Goal: Information Seeking & Learning: Learn about a topic

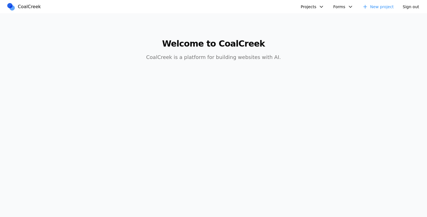
click at [306, 4] on button "Projects" at bounding box center [312, 6] width 30 height 9
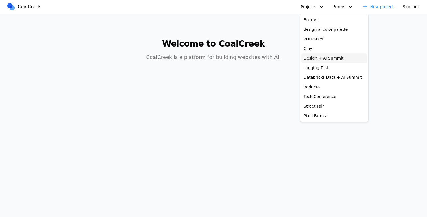
click at [320, 57] on link "Design + AI Summit" at bounding box center [334, 58] width 66 height 10
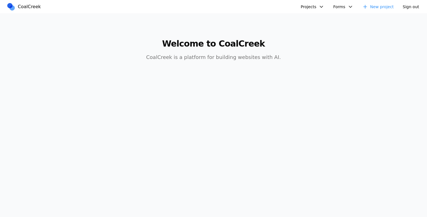
click at [313, 10] on button "Projects" at bounding box center [312, 6] width 30 height 9
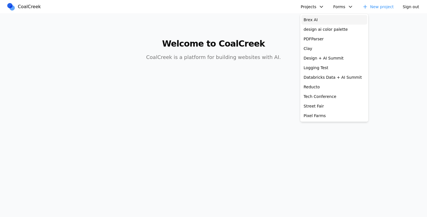
click at [315, 21] on link "Brex AI" at bounding box center [334, 20] width 66 height 10
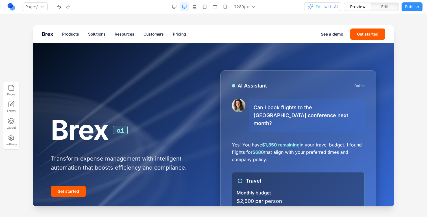
click at [378, 198] on div "Brex ai Transform expense management with intelligent automation that boosts ef…" at bounding box center [213, 156] width 343 height 172
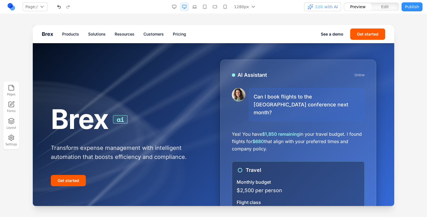
scroll to position [11, 0]
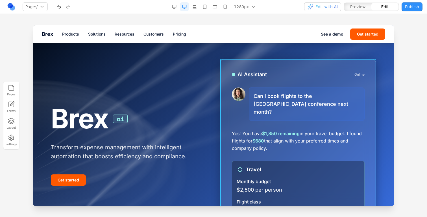
click at [230, 64] on div "AI Assistant Online Can I book flights to the San Francisco conference next mon…" at bounding box center [298, 145] width 156 height 172
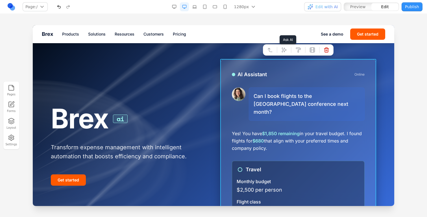
click at [288, 49] on button at bounding box center [284, 49] width 9 height 9
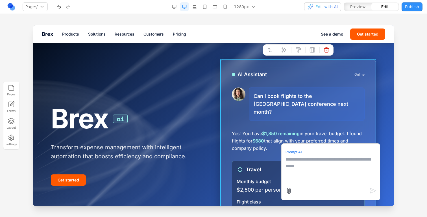
click at [295, 176] on textarea at bounding box center [330, 170] width 90 height 28
click at [289, 193] on icon at bounding box center [288, 190] width 7 height 7
click at [33, 25] on input "file" at bounding box center [33, 25] width 0 height 0
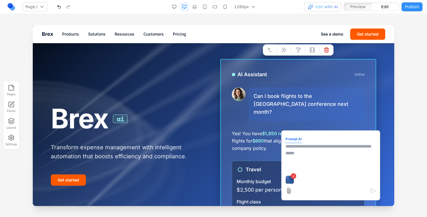
click at [318, 162] on textarea at bounding box center [330, 157] width 90 height 28
type textarea "**********"
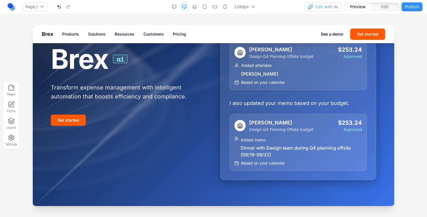
scroll to position [75, 0]
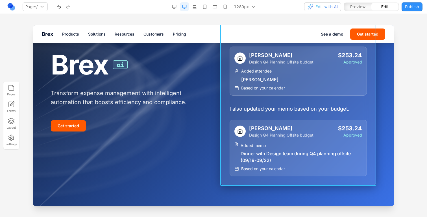
click at [226, 165] on div "Brex Assistant Hey Olivia, I added Mario Rossi as an attendee to your dinner ex…" at bounding box center [298, 91] width 156 height 190
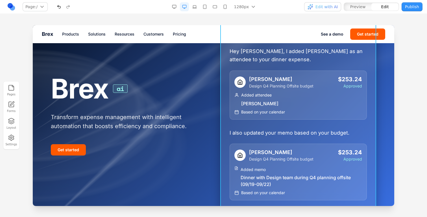
scroll to position [0, 0]
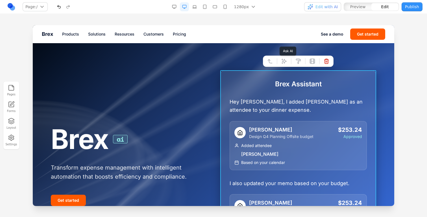
click at [285, 62] on icon at bounding box center [284, 61] width 6 height 6
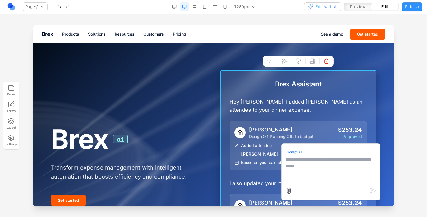
click at [304, 165] on textarea at bounding box center [330, 170] width 90 height 28
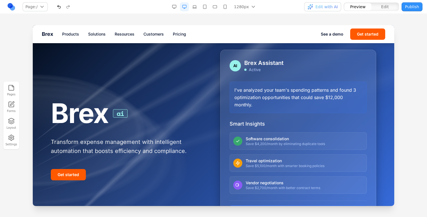
scroll to position [17, 0]
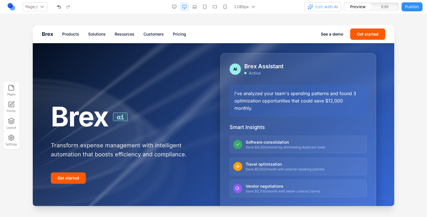
click at [57, 7] on button "button" at bounding box center [58, 6] width 9 height 9
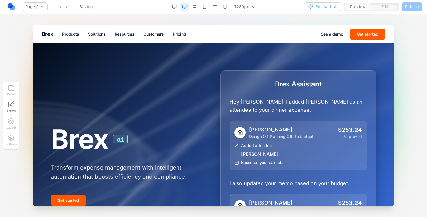
scroll to position [0, 0]
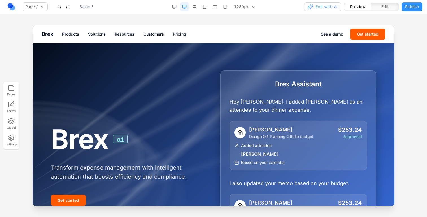
click at [61, 7] on button "button" at bounding box center [58, 6] width 9 height 9
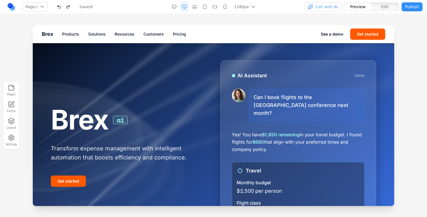
scroll to position [9, 0]
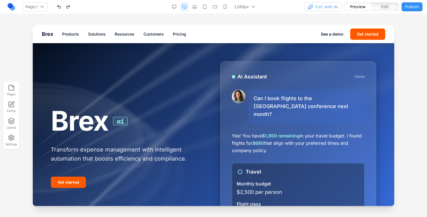
click at [70, 5] on button "button" at bounding box center [68, 6] width 9 height 9
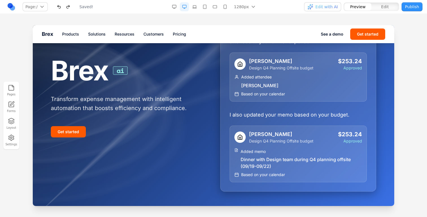
scroll to position [66, 0]
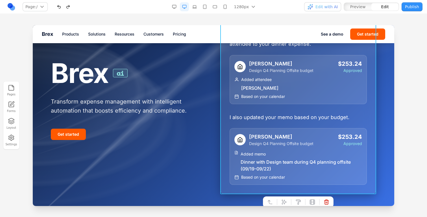
click at [222, 119] on div "Brex Assistant Hey Olivia, I added Mario Rossi as an attendee to your dinner ex…" at bounding box center [298, 99] width 156 height 190
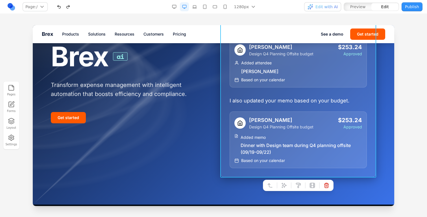
scroll to position [85, 0]
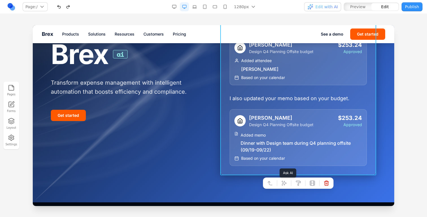
click at [280, 179] on button at bounding box center [284, 183] width 9 height 9
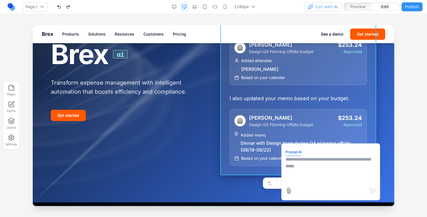
click at [310, 167] on textarea at bounding box center [330, 170] width 90 height 28
type textarea "**********"
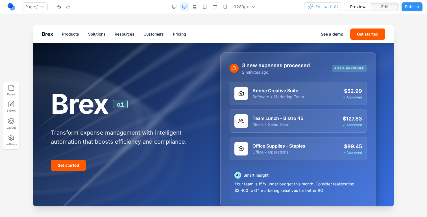
scroll to position [17, 0]
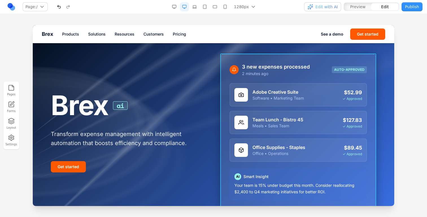
click at [311, 57] on div "3 new expenses processed 2 minutes ago AUTO-APPROVED Adobe Creative Suite Softw…" at bounding box center [298, 132] width 156 height 156
click at [285, 43] on icon at bounding box center [284, 45] width 6 height 6
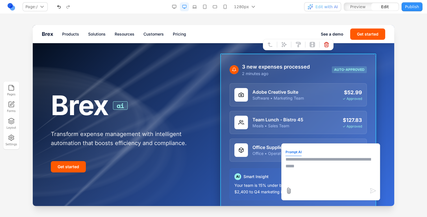
click at [307, 165] on textarea at bounding box center [330, 170] width 90 height 28
click at [290, 189] on icon at bounding box center [288, 191] width 3 height 6
click at [33, 25] on input "file" at bounding box center [33, 25] width 0 height 0
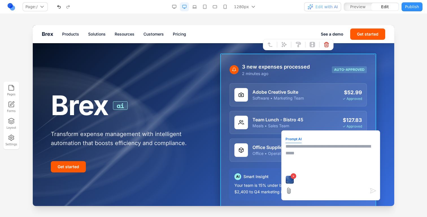
click at [312, 153] on textarea at bounding box center [330, 157] width 90 height 28
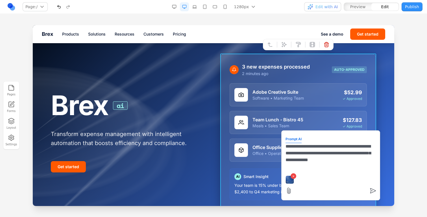
type textarea "**********"
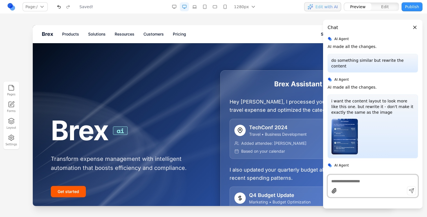
scroll to position [0, 0]
click at [197, 70] on div "Brex ai Transform expense management with intelligent automation that boosts ef…" at bounding box center [213, 156] width 325 height 173
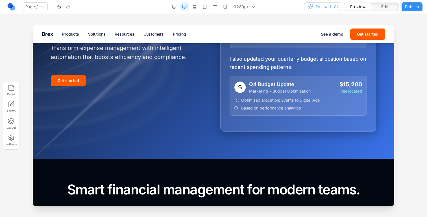
scroll to position [152, 0]
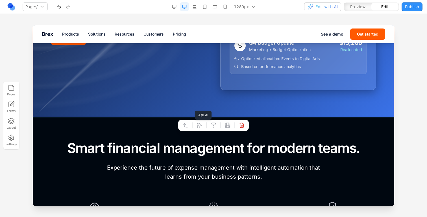
click at [203, 125] on button at bounding box center [199, 125] width 9 height 9
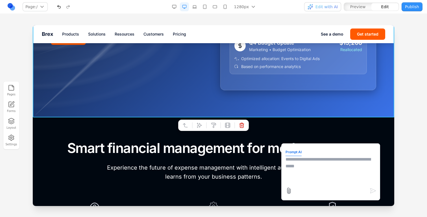
click at [298, 167] on textarea at bounding box center [330, 170] width 90 height 28
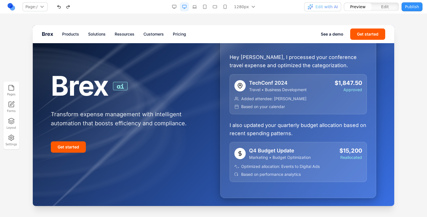
scroll to position [0, 0]
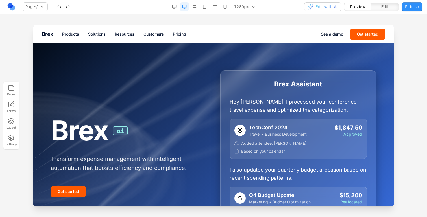
click at [69, 3] on button "button" at bounding box center [68, 6] width 9 height 9
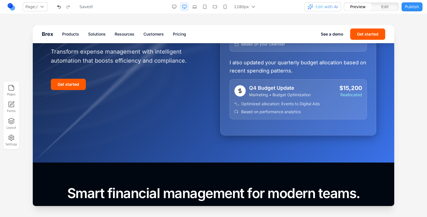
scroll to position [130, 0]
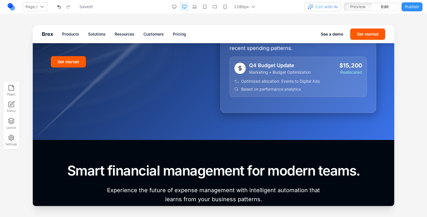
click at [159, 134] on div at bounding box center [213, 17] width 361 height 245
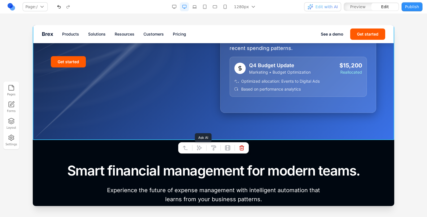
click at [196, 152] on button at bounding box center [199, 147] width 9 height 9
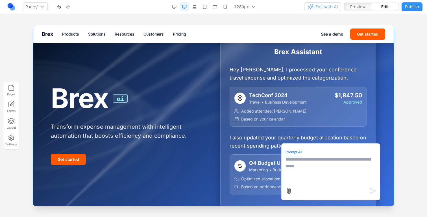
scroll to position [0, 0]
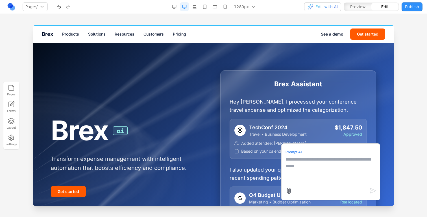
click at [315, 164] on textarea at bounding box center [330, 170] width 90 height 28
type textarea "**********"
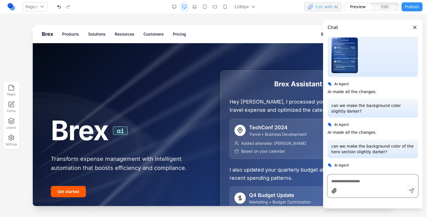
click at [310, 167] on p "I also updated your quarterly budget allocation based on recent spending patter…" at bounding box center [298, 174] width 137 height 17
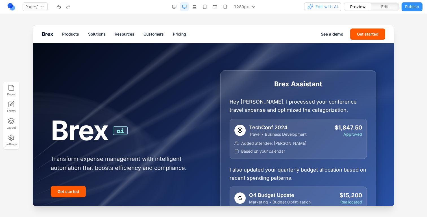
click at [59, 8] on button "button" at bounding box center [58, 6] width 9 height 9
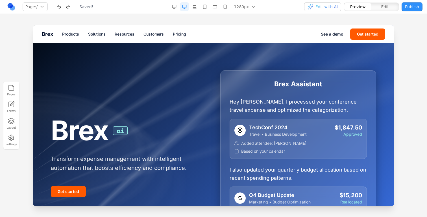
click at [68, 8] on button "button" at bounding box center [68, 6] width 9 height 9
click at [73, 6] on button "button" at bounding box center [68, 6] width 9 height 9
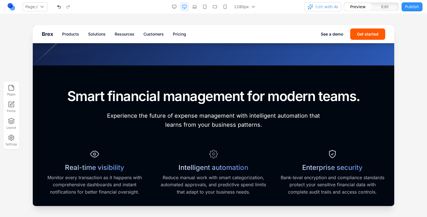
scroll to position [189, 0]
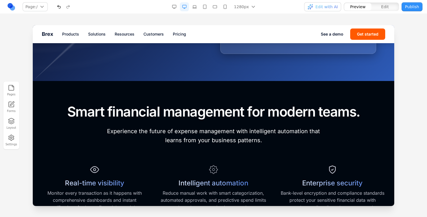
click at [328, 7] on span "Edit with AI" at bounding box center [326, 7] width 22 height 6
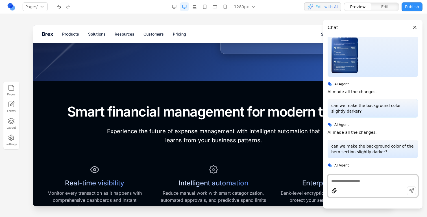
click at [371, 182] on textarea at bounding box center [372, 181] width 83 height 6
paste textarea "*"
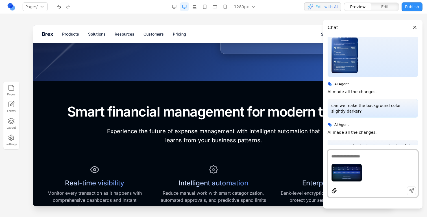
scroll to position [201, 0]
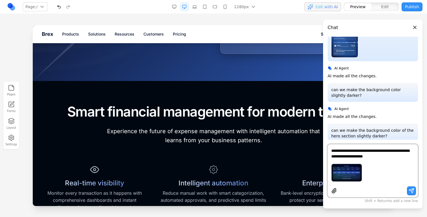
type textarea "**********"
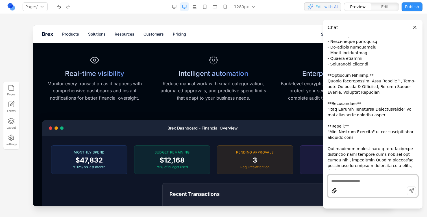
scroll to position [497, 0]
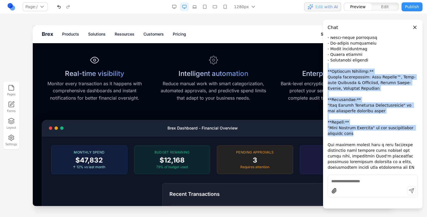
drag, startPoint x: 355, startPoint y: 127, endPoint x: 334, endPoint y: 58, distance: 71.6
click at [334, 58] on p at bounding box center [373, 60] width 90 height 243
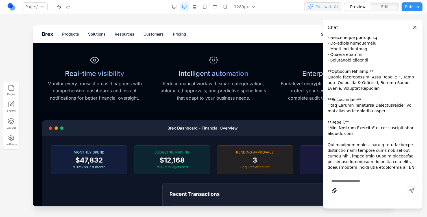
click at [347, 79] on p at bounding box center [373, 60] width 90 height 243
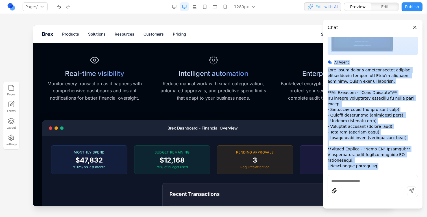
scroll to position [359, 0]
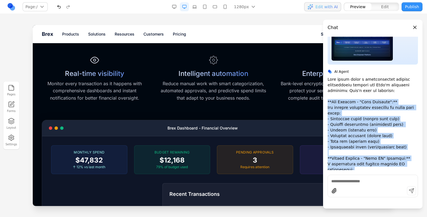
drag, startPoint x: 353, startPoint y: 127, endPoint x: 325, endPoint y: 97, distance: 41.1
click at [325, 97] on div "can we do something similar to this screen in the image? AI Agent AI made all t…" at bounding box center [372, 104] width 99 height 134
copy p "**Top Section - "Brex Products":** Six product categories displayed as cards wi…"
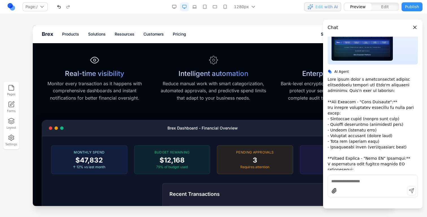
click at [343, 103] on p at bounding box center [373, 198] width 90 height 243
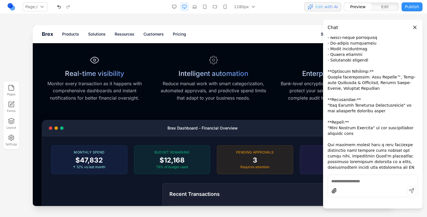
click at [415, 28] on button "Close panel" at bounding box center [415, 27] width 6 height 6
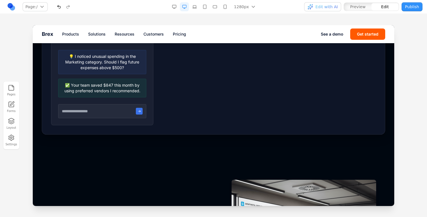
scroll to position [586, 0]
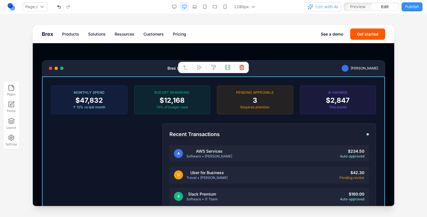
scroll to position [315, 0]
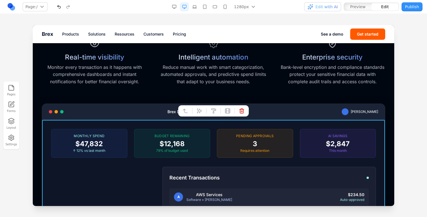
click at [151, 99] on div "Smart financial management for modern teams. Experience the future of expense m…" at bounding box center [213, 176] width 343 height 396
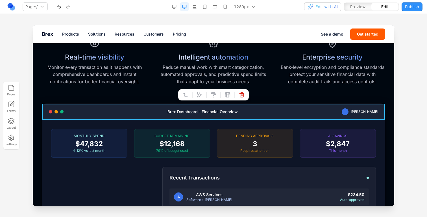
click at [152, 109] on div "Brex Dashboard - Financial Overview Sarah Chen" at bounding box center [213, 112] width 343 height 16
click at [185, 92] on icon at bounding box center [185, 95] width 6 height 6
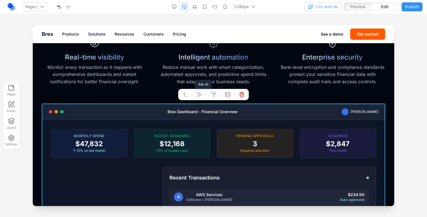
click at [202, 97] on icon at bounding box center [200, 95] width 6 height 6
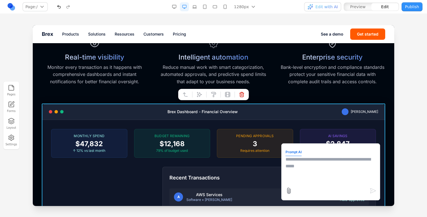
click at [321, 173] on textarea at bounding box center [330, 170] width 90 height 28
paste textarea "**********"
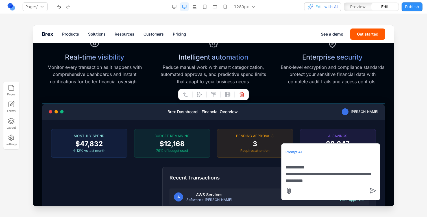
scroll to position [208, 0]
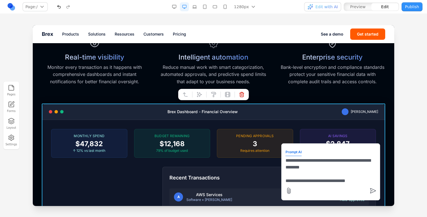
type textarea "**********"
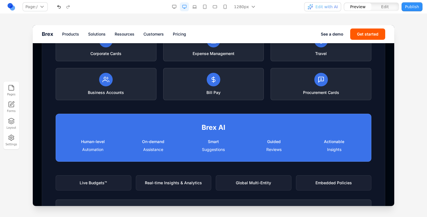
scroll to position [364, 0]
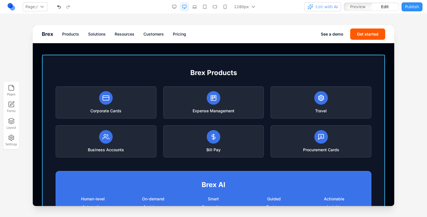
click at [151, 67] on div "Brex Products Corporate Cards Expense Management Travel Business Accounts Bill …" at bounding box center [213, 193] width 343 height 276
click at [203, 48] on button at bounding box center [199, 45] width 9 height 9
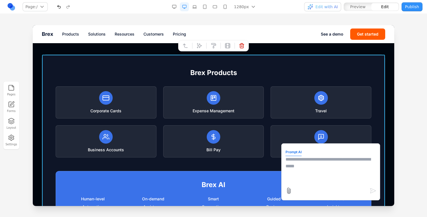
click at [301, 171] on textarea at bounding box center [330, 170] width 90 height 28
type textarea "**********"
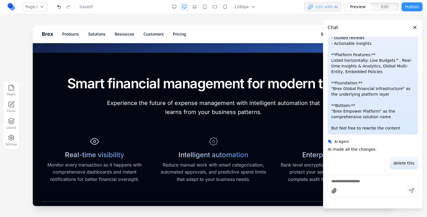
scroll to position [225, 0]
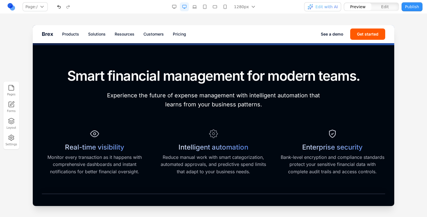
click at [322, 10] on button "Edit with AI" at bounding box center [322, 6] width 37 height 9
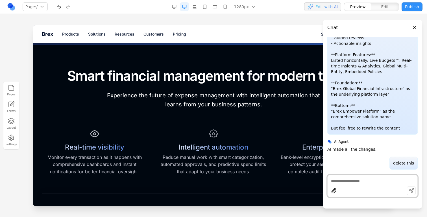
click at [322, 10] on button "Edit with AI" at bounding box center [322, 6] width 37 height 9
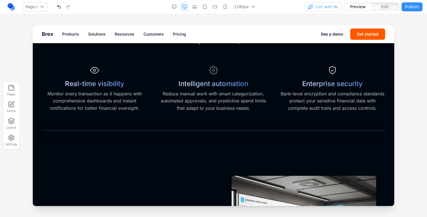
scroll to position [269, 0]
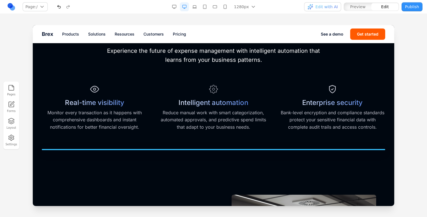
click at [252, 149] on div at bounding box center [213, 149] width 343 height 1
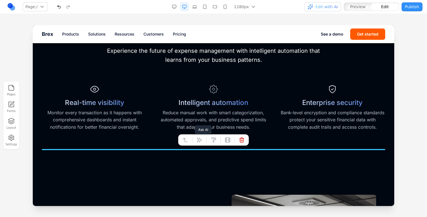
click at [196, 141] on button at bounding box center [199, 140] width 9 height 9
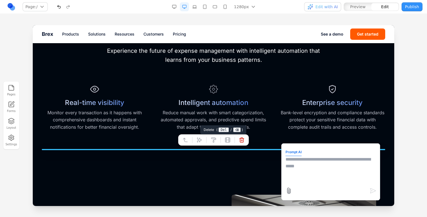
click at [246, 143] on button at bounding box center [241, 140] width 9 height 9
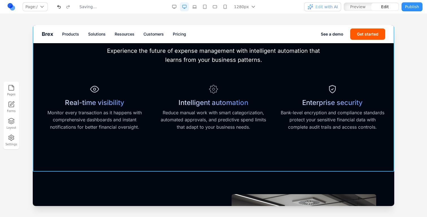
click at [251, 138] on section "Smart financial management for modern teams. Experience the future of expense m…" at bounding box center [213, 86] width 361 height 171
click at [173, 150] on section "Smart financial management for modern teams. Experience the future of expense m…" at bounding box center [213, 86] width 361 height 171
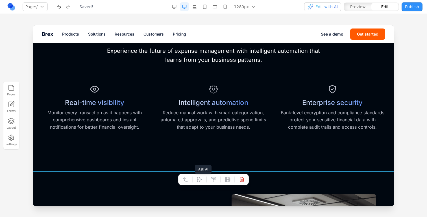
click at [199, 183] on button at bounding box center [199, 179] width 9 height 9
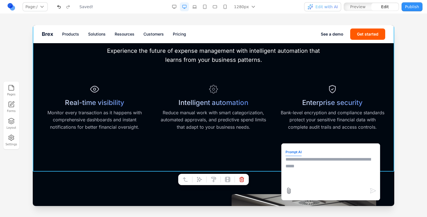
click at [345, 172] on textarea at bounding box center [330, 170] width 90 height 28
type textarea "**********"
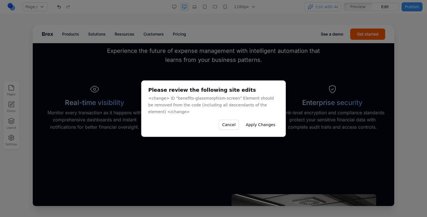
click at [266, 125] on button "Apply Changes" at bounding box center [260, 125] width 36 height 10
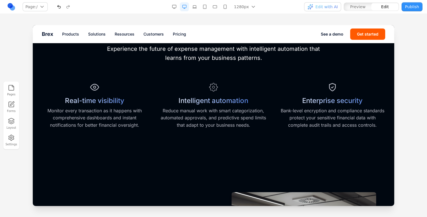
scroll to position [262, 0]
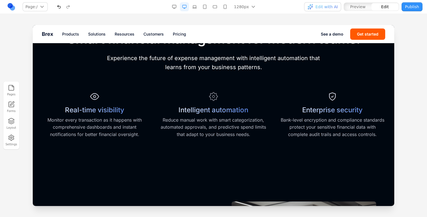
click at [185, 155] on section "Smart financial management for modern teams. Experience the future of expense m…" at bounding box center [213, 93] width 361 height 171
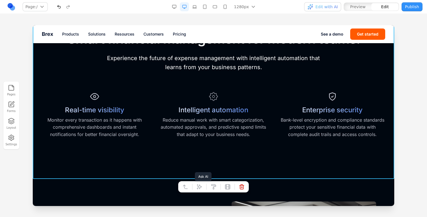
click at [200, 189] on button at bounding box center [199, 186] width 9 height 9
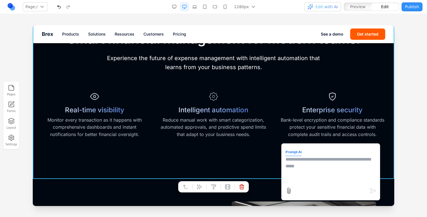
click at [327, 165] on textarea at bounding box center [330, 170] width 90 height 28
type textarea "**********"
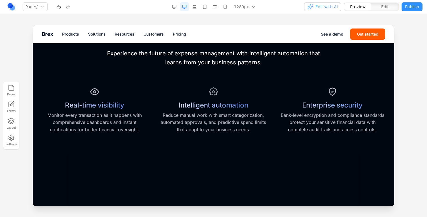
scroll to position [265, 0]
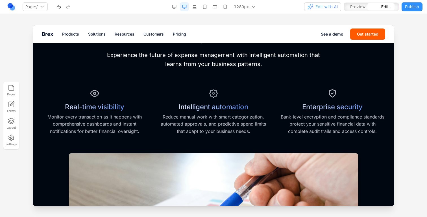
click at [174, 145] on div "Smart financial management for modern teams. Experience the future of expense m…" at bounding box center [213, 185] width 343 height 317
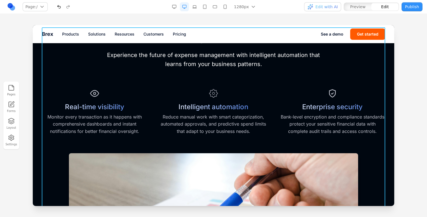
click at [33, 154] on section "Smart financial management for modern teams. Experience the future of expense m…" at bounding box center [213, 186] width 361 height 363
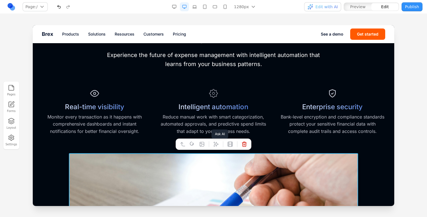
click at [213, 143] on icon at bounding box center [216, 144] width 6 height 6
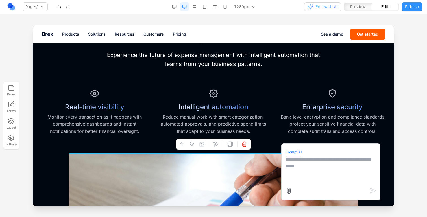
click at [314, 180] on textarea at bounding box center [330, 170] width 90 height 28
type textarea "**********"
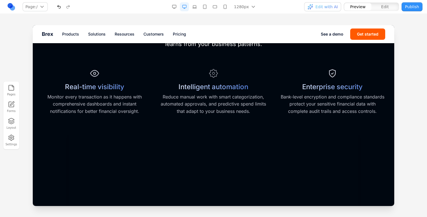
scroll to position [276, 0]
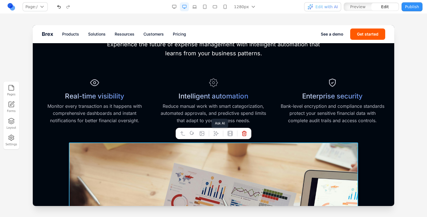
click at [214, 134] on icon at bounding box center [216, 134] width 6 height 6
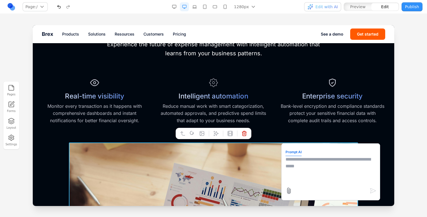
click at [287, 163] on textarea at bounding box center [330, 170] width 90 height 28
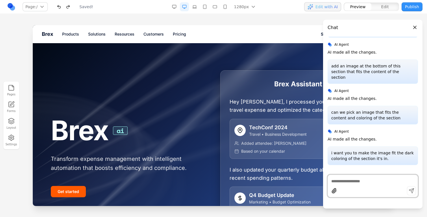
scroll to position [950, 0]
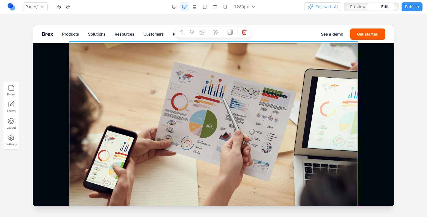
click at [171, 115] on img at bounding box center [213, 137] width 289 height 193
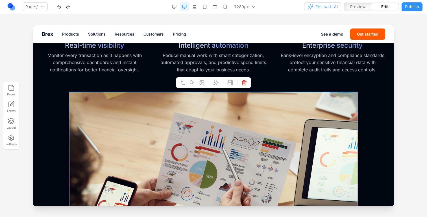
scroll to position [317, 0]
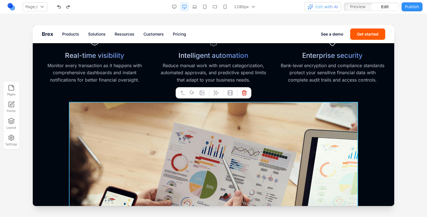
click at [214, 90] on button at bounding box center [216, 92] width 9 height 9
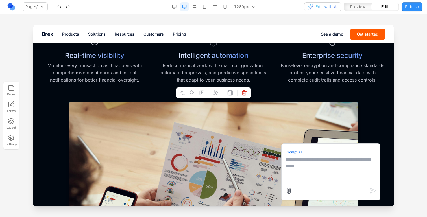
click at [313, 162] on textarea at bounding box center [330, 170] width 90 height 28
type textarea "*"
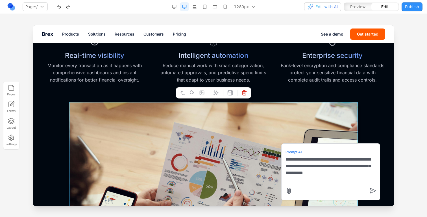
type textarea "**********"
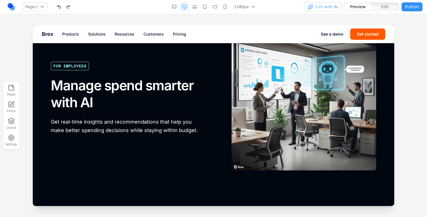
scroll to position [576, 0]
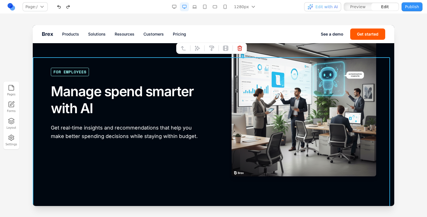
click at [149, 71] on section "FOR EMPLOYEES Manage spend smarter with AI Get real-time insights and recommend…" at bounding box center [213, 104] width 361 height 190
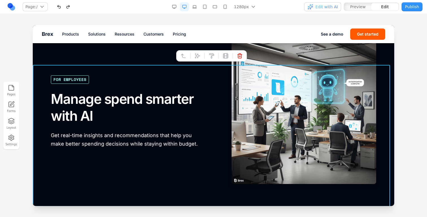
scroll to position [558, 0]
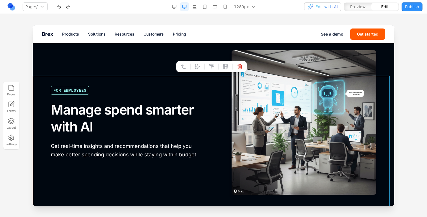
click at [200, 66] on icon at bounding box center [198, 67] width 6 height 6
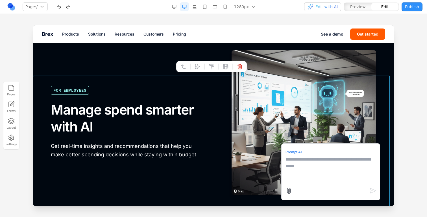
click at [193, 62] on button at bounding box center [197, 66] width 9 height 9
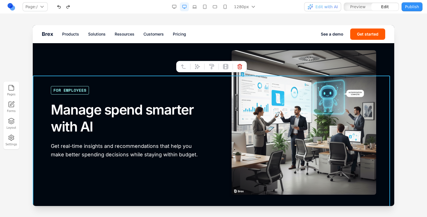
click at [195, 66] on icon at bounding box center [198, 67] width 6 height 6
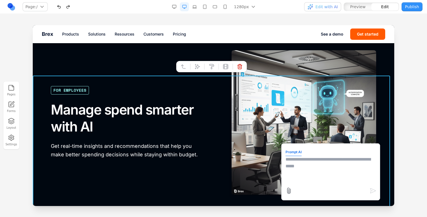
click at [303, 160] on textarea at bounding box center [330, 170] width 90 height 28
type textarea "*"
type textarea "**********"
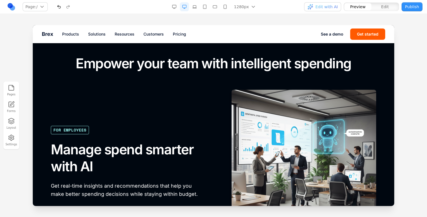
scroll to position [651, 0]
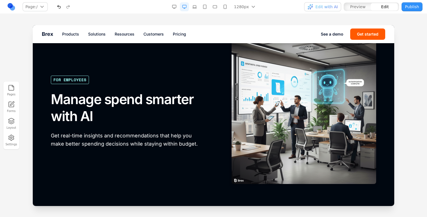
click at [84, 81] on div "FOR EMPLOYEES" at bounding box center [70, 80] width 38 height 8
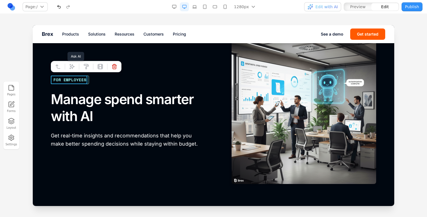
click at [69, 68] on icon at bounding box center [72, 67] width 6 height 6
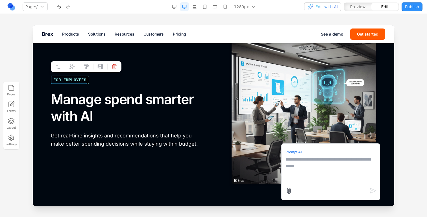
click at [323, 183] on textarea at bounding box center [330, 170] width 90 height 28
type textarea "*"
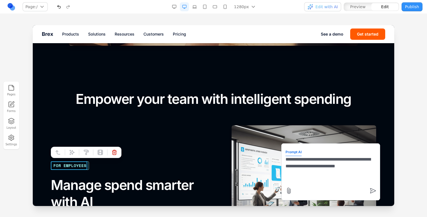
scroll to position [567, 0]
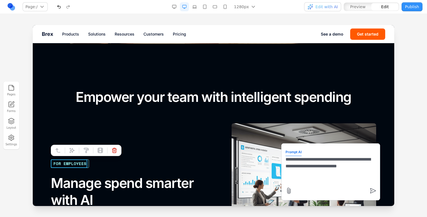
type textarea "**********"
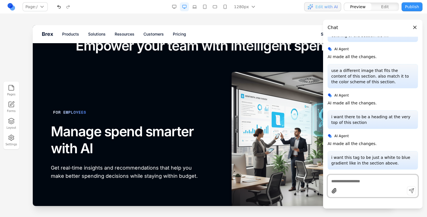
scroll to position [614, 0]
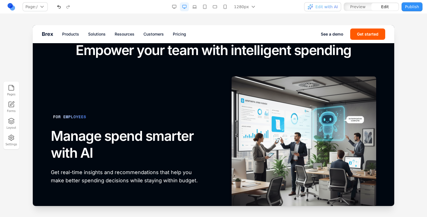
click at [73, 119] on div "FOR EMPLOYEES" at bounding box center [70, 117] width 38 height 8
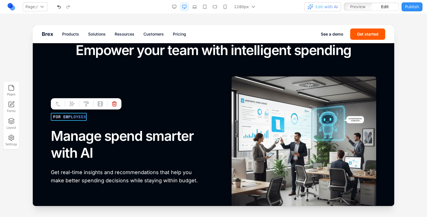
click at [73, 115] on div "FOR EMPLOYEES" at bounding box center [70, 117] width 38 height 8
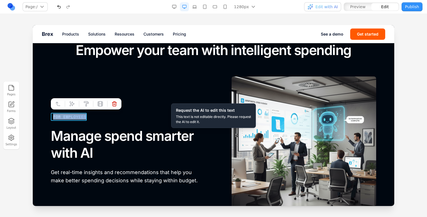
click at [73, 115] on div "FOR EMPLOYEES" at bounding box center [70, 117] width 38 height 8
click at [80, 116] on div "FOR EMPLOYEES" at bounding box center [70, 117] width 38 height 8
click at [418, 8] on button "Publish" at bounding box center [412, 6] width 21 height 9
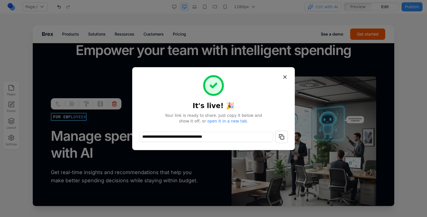
click at [280, 140] on button "button" at bounding box center [281, 137] width 12 height 12
click at [287, 75] on button "Close" at bounding box center [285, 77] width 10 height 10
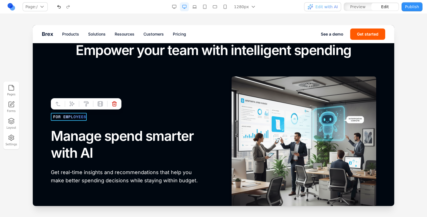
click at [79, 118] on div "FOR EMPLOYEES" at bounding box center [70, 117] width 38 height 8
click at [73, 105] on icon at bounding box center [72, 104] width 6 height 6
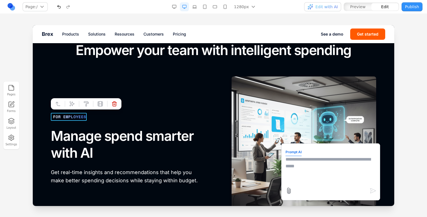
click at [315, 186] on form "Prompt AI" at bounding box center [330, 172] width 90 height 49
click at [311, 173] on textarea at bounding box center [330, 170] width 90 height 28
type textarea "**********"
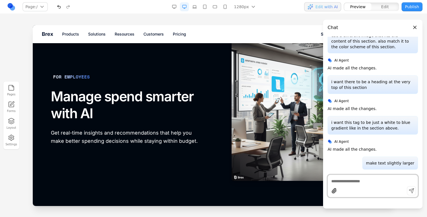
scroll to position [658, 0]
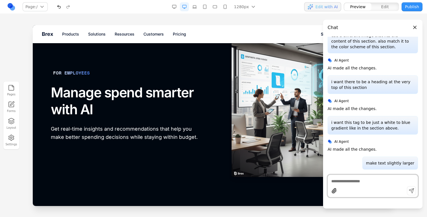
click at [411, 8] on button "Publish" at bounding box center [412, 6] width 21 height 9
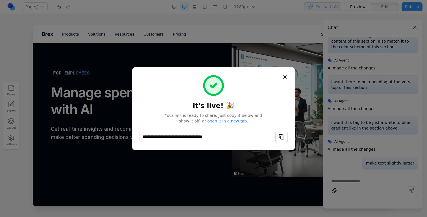
click at [285, 77] on button "Close" at bounding box center [285, 77] width 10 height 10
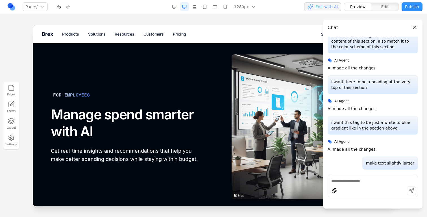
scroll to position [633, 0]
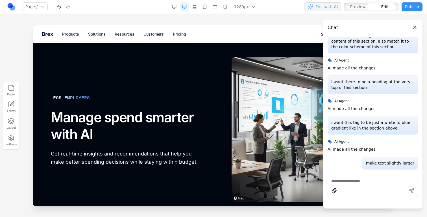
click at [68, 95] on div "FOR EMPLOYEES" at bounding box center [71, 97] width 41 height 9
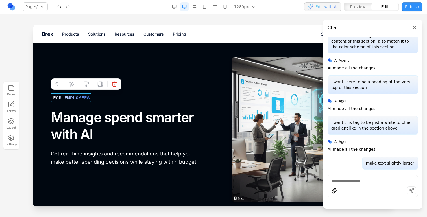
click at [68, 95] on div "FOR EMPLOYEES" at bounding box center [71, 97] width 41 height 9
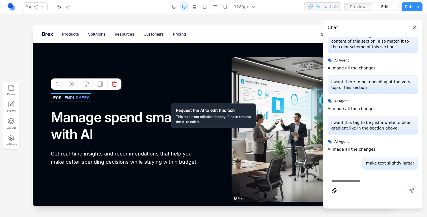
click at [69, 106] on div "FOR EMPLOYEES Manage spend smarter with AI Get real-time insights and recommend…" at bounding box center [128, 129] width 154 height 73
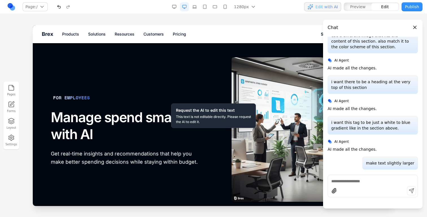
click at [414, 27] on button "Close panel" at bounding box center [415, 27] width 6 height 6
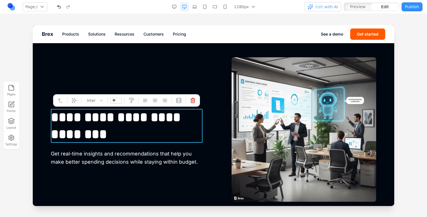
click at [165, 116] on h2 "**********" at bounding box center [128, 126] width 154 height 34
click at [165, 116] on h2 "**********" at bounding box center [127, 126] width 152 height 34
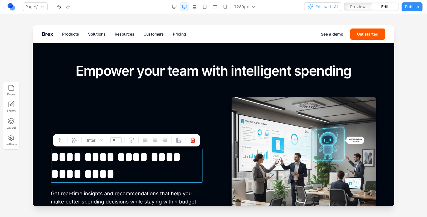
scroll to position [598, 0]
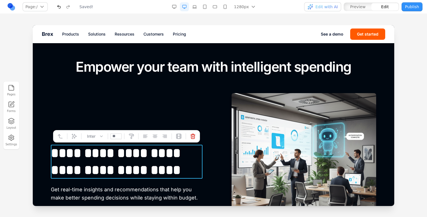
click at [179, 176] on h2 "**********" at bounding box center [127, 162] width 152 height 34
click at [210, 167] on div "**********" at bounding box center [213, 165] width 325 height 145
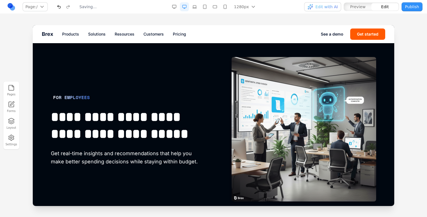
scroll to position [633, 0]
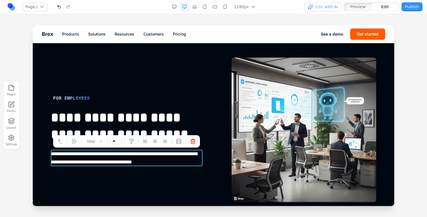
click at [124, 154] on p "**********" at bounding box center [127, 158] width 152 height 17
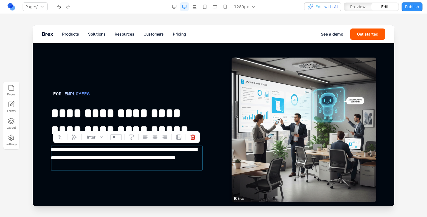
scroll to position [629, 0]
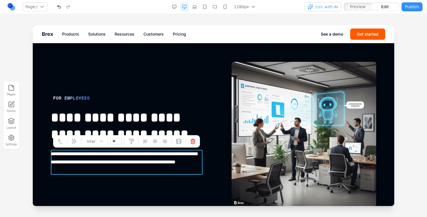
click at [121, 182] on div "**********" at bounding box center [213, 134] width 325 height 145
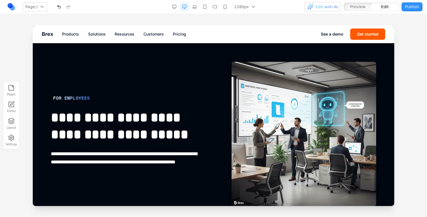
click at [10, 118] on icon "button" at bounding box center [11, 121] width 7 height 7
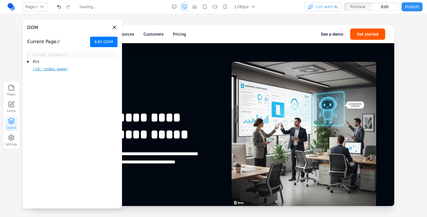
click at [104, 38] on button "Edit DOM" at bounding box center [103, 42] width 27 height 10
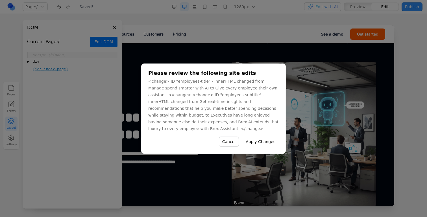
click at [253, 137] on button "Apply Changes" at bounding box center [260, 142] width 36 height 10
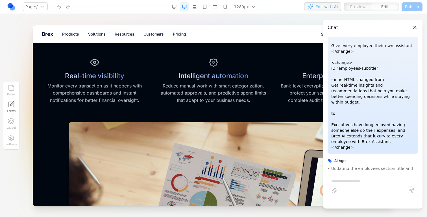
scroll to position [295, 0]
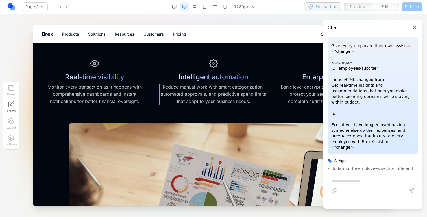
click at [191, 104] on p "Reduce manual work with smart categorization, automated approvals, and predicti…" at bounding box center [213, 95] width 105 height 22
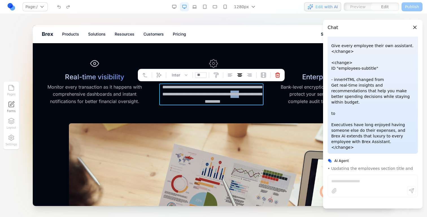
click at [191, 104] on p "**********" at bounding box center [213, 95] width 104 height 22
click at [251, 129] on img at bounding box center [213, 219] width 289 height 193
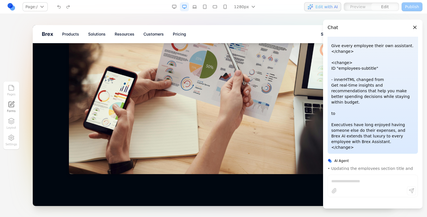
scroll to position [500, 0]
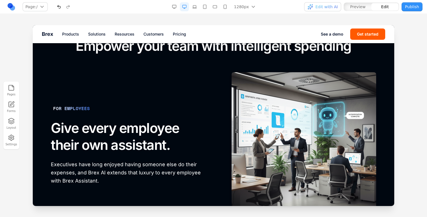
scroll to position [632, 0]
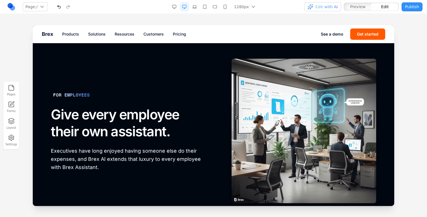
click at [139, 142] on div "FOR EMPLOYEES Give every employee their own assistant. Executives have long enj…" at bounding box center [128, 130] width 154 height 81
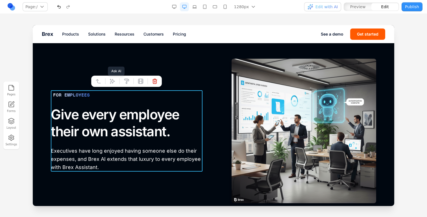
click at [114, 80] on icon at bounding box center [113, 82] width 6 height 6
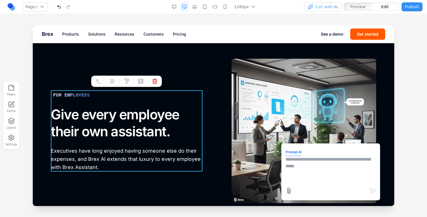
click at [289, 170] on textarea at bounding box center [330, 170] width 90 height 28
click at [202, 172] on div "FOR EMPLOYEES Give every employee their own assistant. Executives have long enj…" at bounding box center [213, 131] width 325 height 145
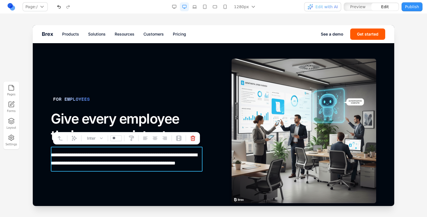
click at [176, 166] on p "**********" at bounding box center [128, 159] width 154 height 17
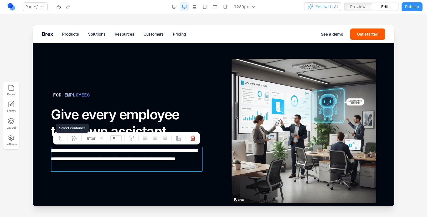
click at [62, 137] on icon at bounding box center [60, 139] width 6 height 6
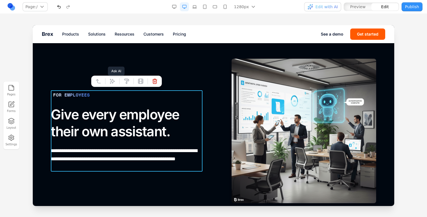
click at [111, 81] on icon at bounding box center [113, 82] width 6 height 6
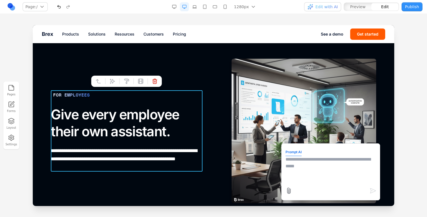
click at [285, 178] on textarea at bounding box center [330, 170] width 90 height 28
type textarea "**********"
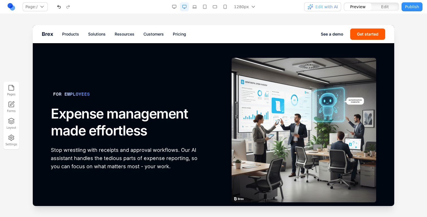
scroll to position [640, 0]
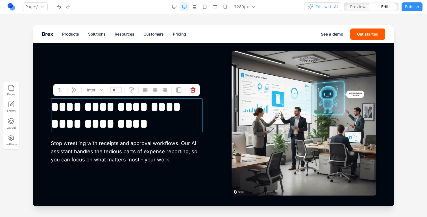
click at [136, 113] on h2 "**********" at bounding box center [128, 116] width 154 height 34
click at [135, 147] on p "Stop wrestling with receipts and approval workflows. Our AI assistant handles t…" at bounding box center [128, 151] width 154 height 25
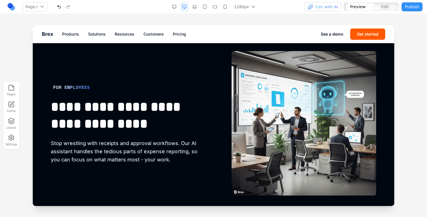
click at [135, 148] on p "Stop wrestling with receipts and approval workflows. Our AI assistant handles t…" at bounding box center [128, 151] width 154 height 25
click at [136, 148] on p "Stop wrestling with receipts and approval workflows. Our AI assistant handles t…" at bounding box center [128, 151] width 154 height 25
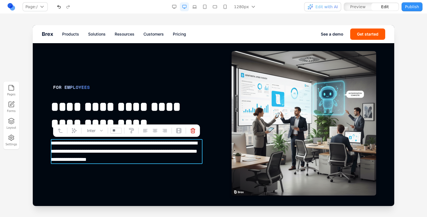
click at [137, 176] on div "**********" at bounding box center [213, 123] width 325 height 145
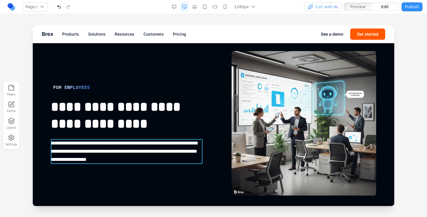
click at [63, 156] on p "**********" at bounding box center [127, 151] width 152 height 25
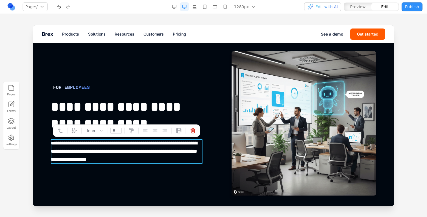
click at [65, 179] on div "**********" at bounding box center [213, 123] width 325 height 145
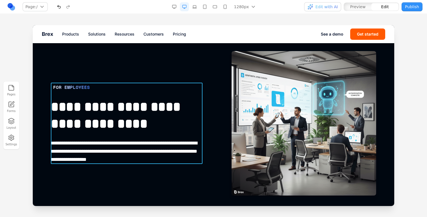
click at [87, 133] on div "**********" at bounding box center [128, 123] width 154 height 81
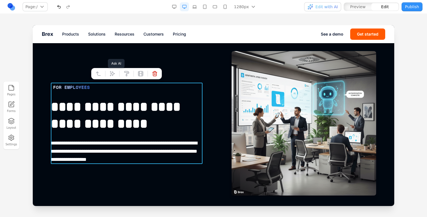
click at [110, 73] on icon at bounding box center [113, 74] width 6 height 6
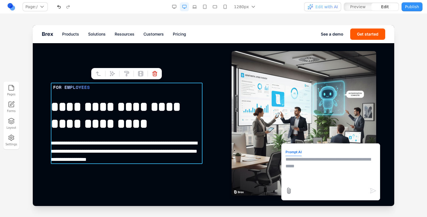
click at [302, 163] on textarea at bounding box center [330, 170] width 90 height 28
type textarea "**********"
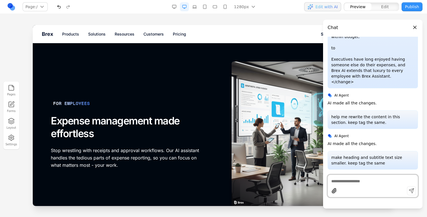
scroll to position [629, 0]
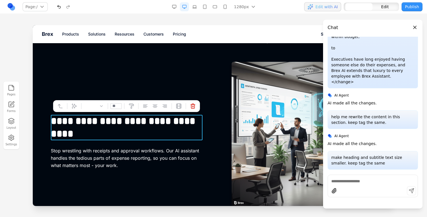
click at [138, 122] on h2 "**********" at bounding box center [127, 127] width 152 height 25
click at [125, 151] on p "Stop wrestling with receipts and approval workflows. Our AI assistant handles t…" at bounding box center [128, 158] width 154 height 22
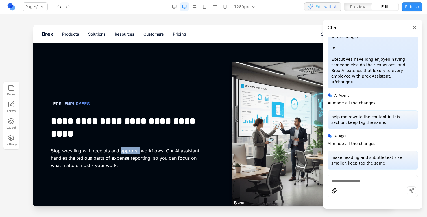
click at [125, 151] on p "Stop wrestling with receipts and approval workflows. Our AI assistant handles t…" at bounding box center [128, 158] width 154 height 22
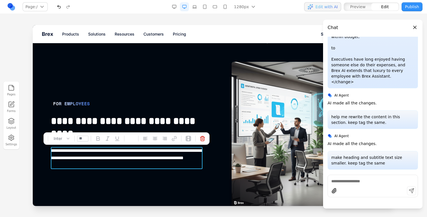
click at [121, 172] on div "**********" at bounding box center [213, 134] width 325 height 145
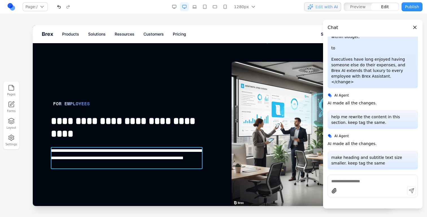
click at [92, 155] on p "**********" at bounding box center [127, 158] width 152 height 22
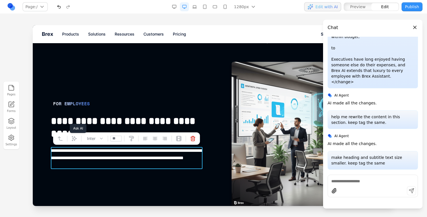
click at [76, 141] on icon at bounding box center [74, 139] width 6 height 6
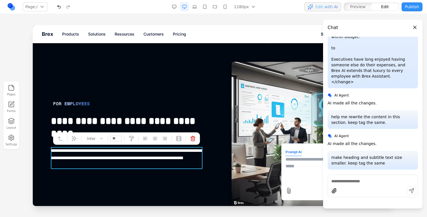
click at [299, 177] on textarea at bounding box center [330, 170] width 90 height 28
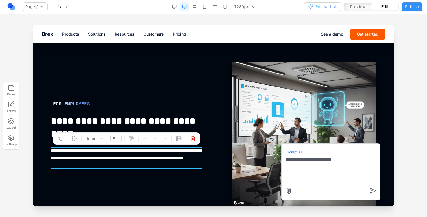
type textarea "**********"
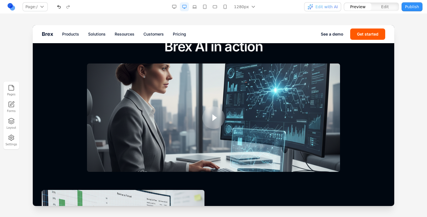
scroll to position [836, 0]
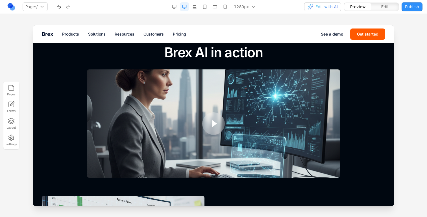
click at [212, 120] on div at bounding box center [214, 123] width 5 height 7
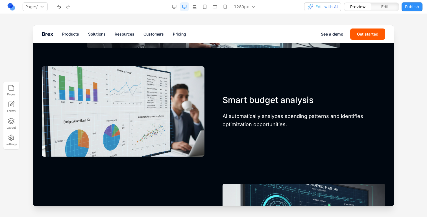
scroll to position [967, 0]
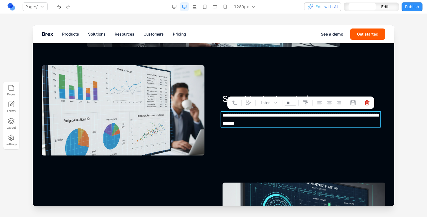
click at [261, 119] on p "**********" at bounding box center [303, 119] width 161 height 16
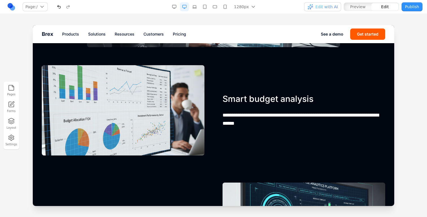
click at [219, 98] on div "**********" at bounding box center [213, 110] width 343 height 90
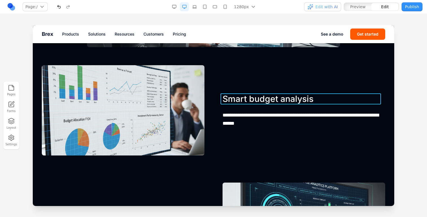
click at [225, 98] on h3 "Smart budget analysis" at bounding box center [304, 98] width 163 height 11
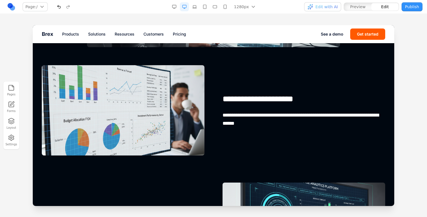
click at [229, 106] on div "**********" at bounding box center [304, 110] width 163 height 34
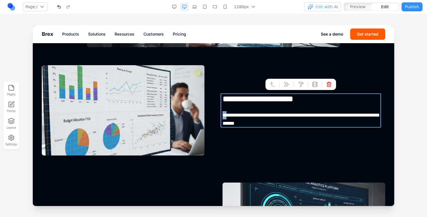
click at [229, 106] on div "**********" at bounding box center [304, 110] width 163 height 34
click at [286, 88] on button at bounding box center [286, 84] width 9 height 9
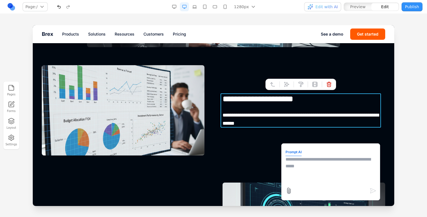
click at [316, 160] on textarea at bounding box center [330, 170] width 90 height 28
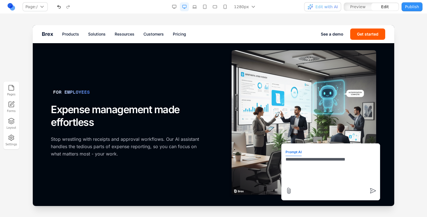
scroll to position [640, 0]
type textarea "**********"
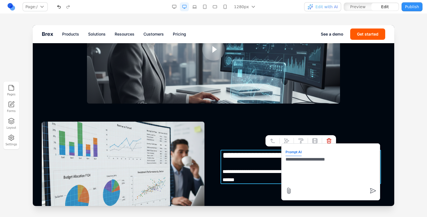
scroll to position [908, 0]
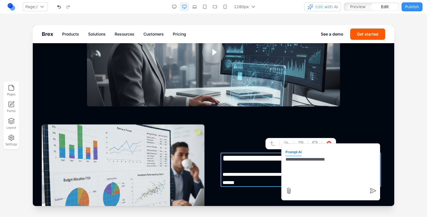
type textarea "**********"
click at [223, 167] on div "**********" at bounding box center [304, 170] width 163 height 34
click at [227, 128] on div "**********" at bounding box center [213, 170] width 343 height 90
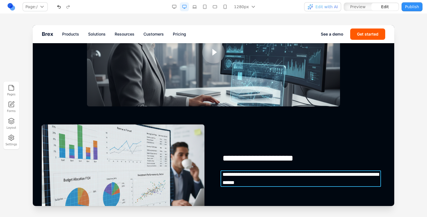
click at [237, 187] on div "**********" at bounding box center [213, 170] width 343 height 90
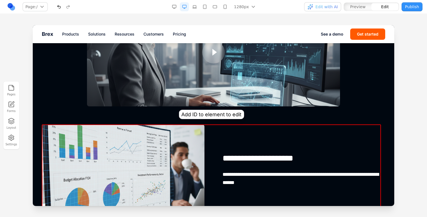
click at [306, 106] on div at bounding box center [213, 52] width 253 height 108
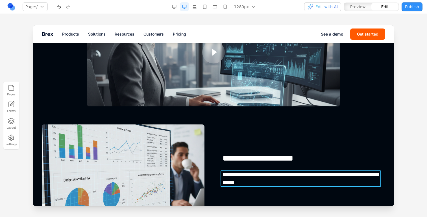
click at [279, 176] on p "**********" at bounding box center [303, 179] width 161 height 16
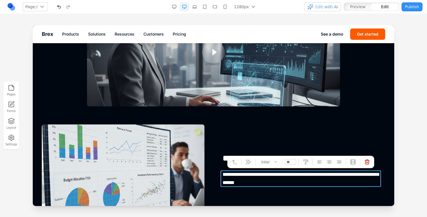
click at [269, 120] on div "**********" at bounding box center [213, 211] width 343 height 477
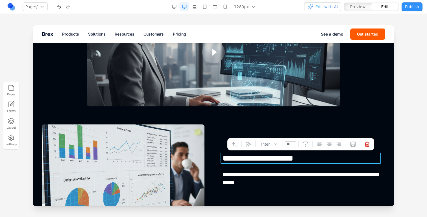
click at [269, 154] on h3 "**********" at bounding box center [303, 158] width 161 height 11
click at [274, 147] on div "Inter" at bounding box center [269, 144] width 18 height 7
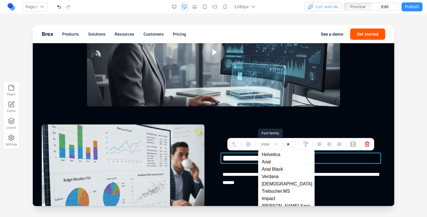
click at [239, 162] on h3 "**********" at bounding box center [303, 158] width 161 height 11
click at [239, 167] on div "**********" at bounding box center [304, 170] width 163 height 34
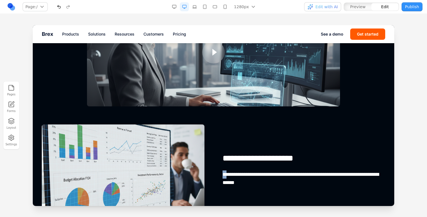
click at [239, 167] on div "**********" at bounding box center [304, 170] width 163 height 34
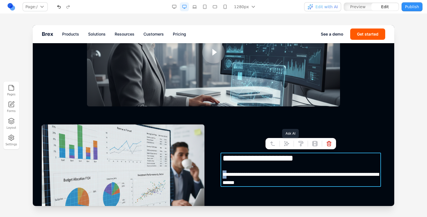
click at [283, 144] on button at bounding box center [286, 143] width 9 height 9
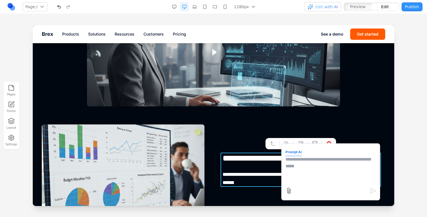
click at [319, 170] on textarea at bounding box center [330, 170] width 90 height 28
type textarea "**********"
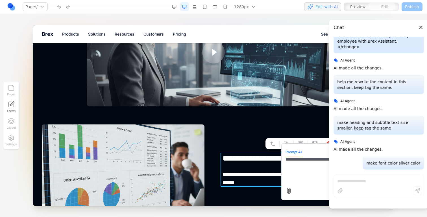
scroll to position [1474, 0]
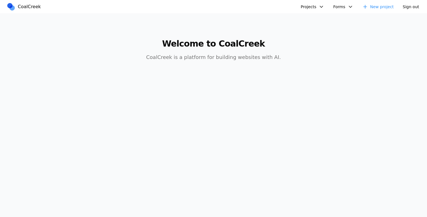
click at [320, 9] on button "Projects" at bounding box center [312, 6] width 30 height 9
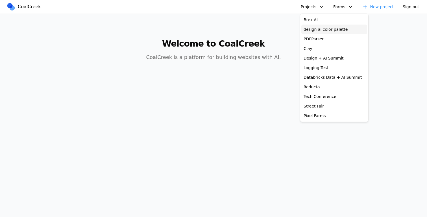
click at [320, 33] on link "design ai color palette" at bounding box center [334, 30] width 66 height 10
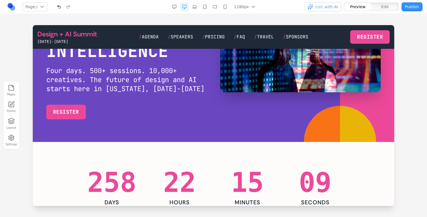
scroll to position [80, 0]
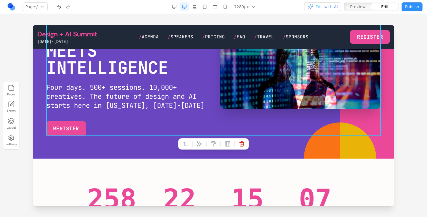
click at [337, 135] on div "Design + AI Summit WHERE CREATIVITY MEETS INTELLIGENCE Four days. 500+ sessions…" at bounding box center [213, 64] width 334 height 145
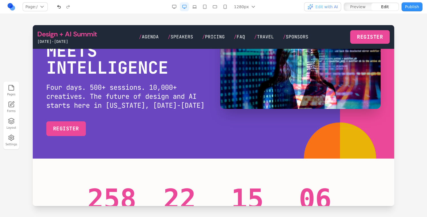
click at [337, 149] on div at bounding box center [322, 159] width 36 height 72
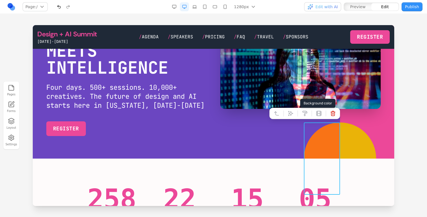
click at [305, 113] on icon at bounding box center [305, 113] width 5 height 5
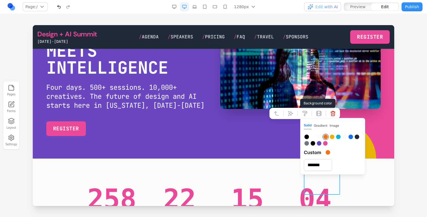
click at [326, 143] on div at bounding box center [325, 143] width 5 height 5
type input "*******"
click at [371, 146] on div at bounding box center [358, 159] width 36 height 72
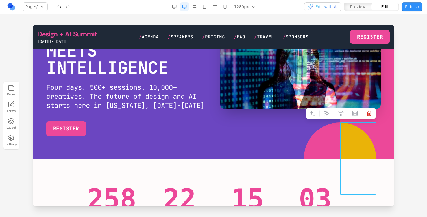
click at [371, 146] on div at bounding box center [358, 159] width 36 height 72
click at [327, 113] on icon at bounding box center [327, 114] width 6 height 6
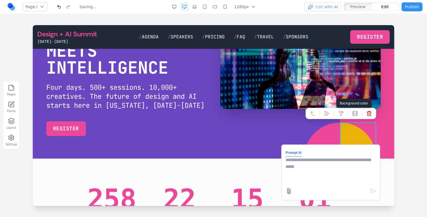
click at [340, 112] on icon at bounding box center [341, 113] width 5 height 5
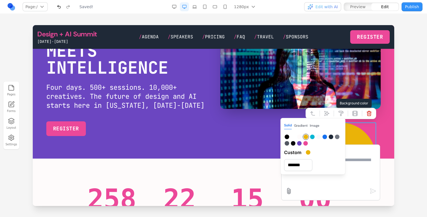
click at [298, 145] on div at bounding box center [299, 143] width 5 height 5
type input "*******"
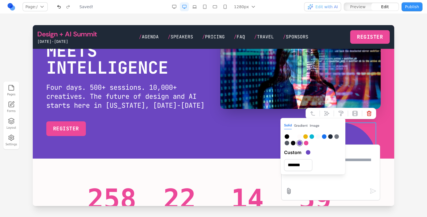
click at [408, 136] on div at bounding box center [213, 121] width 427 height 192
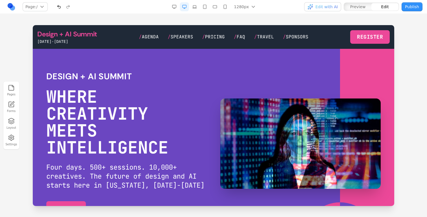
scroll to position [6, 0]
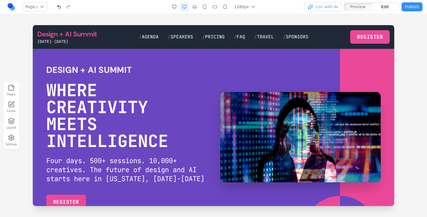
click at [320, 10] on button "Edit with AI" at bounding box center [322, 6] width 37 height 9
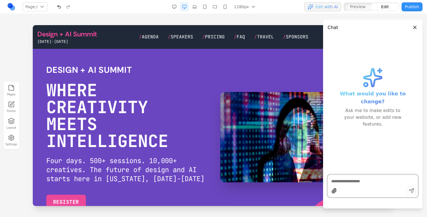
paste textarea "*"
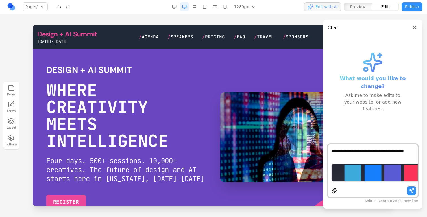
type textarea "**********"
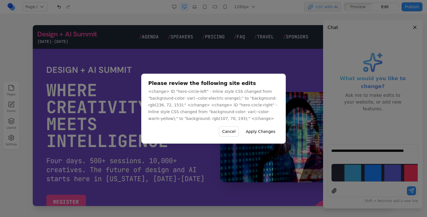
click at [261, 131] on button "Apply Changes" at bounding box center [260, 132] width 36 height 10
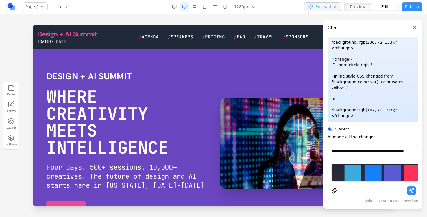
scroll to position [63, 0]
click at [375, 158] on textarea "**********" at bounding box center [372, 153] width 83 height 11
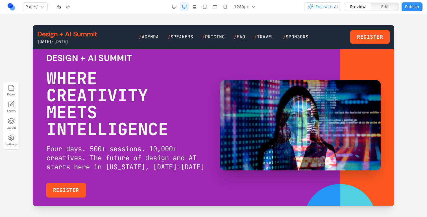
scroll to position [0, 0]
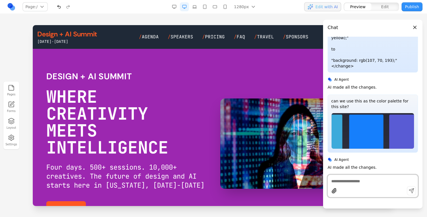
click at [351, 129] on img at bounding box center [372, 131] width 83 height 36
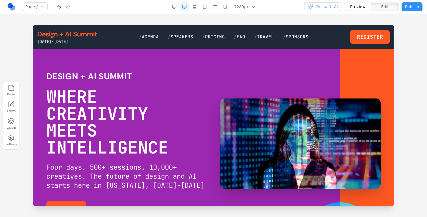
click at [337, 9] on span "Edit with AI" at bounding box center [326, 7] width 22 height 6
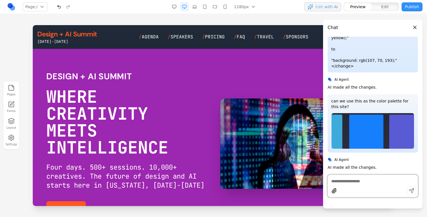
click at [349, 179] on textarea at bounding box center [372, 181] width 83 height 6
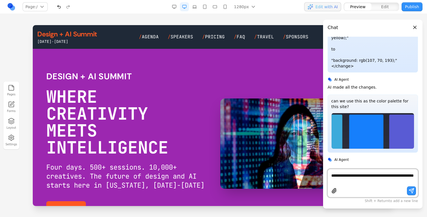
paste textarea
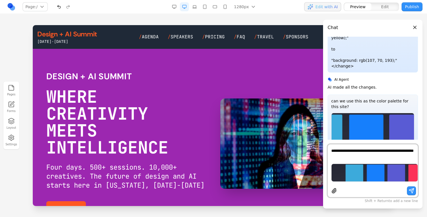
type textarea "**********"
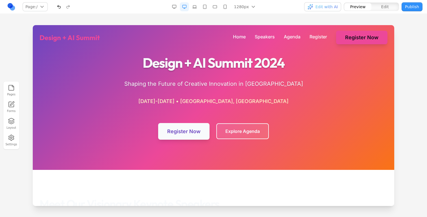
click at [322, 11] on nav "Page: / / /speakers /agenda /register Manage pages 1280px 1536px 1280px 1024px …" at bounding box center [213, 7] width 427 height 14
click at [10, 143] on button "Settings" at bounding box center [11, 140] width 12 height 14
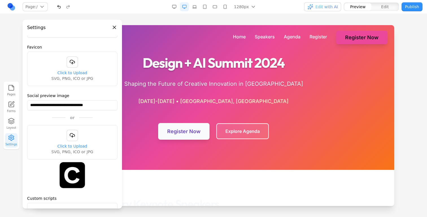
scroll to position [104, 0]
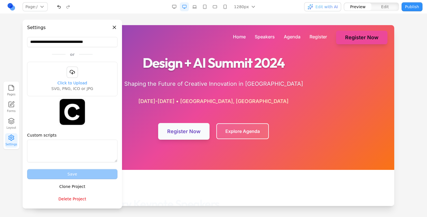
click at [69, 199] on button "Delete Project" at bounding box center [72, 199] width 90 height 10
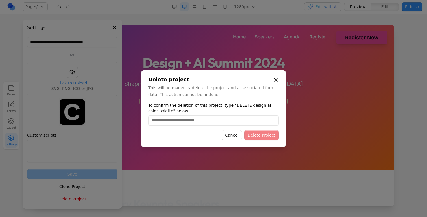
click at [195, 117] on input "To confirm the deletion of this project, type "DELETE design ai color palette" …" at bounding box center [213, 120] width 130 height 10
type input "**********"
click at [247, 138] on button "Delete Project" at bounding box center [261, 135] width 34 height 10
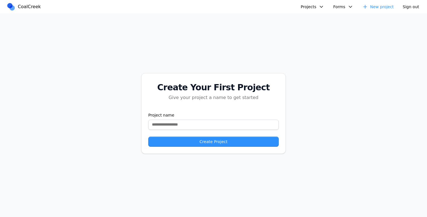
click at [306, 5] on button "Projects" at bounding box center [312, 6] width 30 height 9
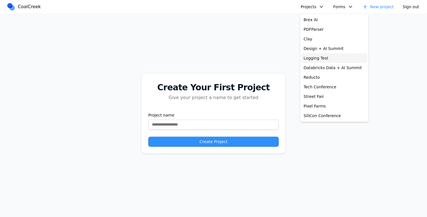
click at [313, 59] on link "Logging Test" at bounding box center [334, 58] width 66 height 10
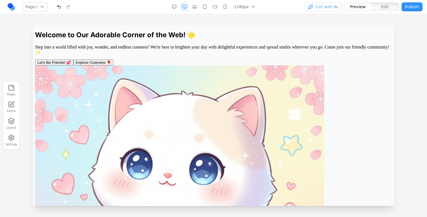
click at [14, 137] on icon "button" at bounding box center [11, 138] width 5 height 6
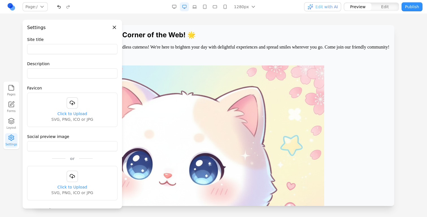
type input "**********"
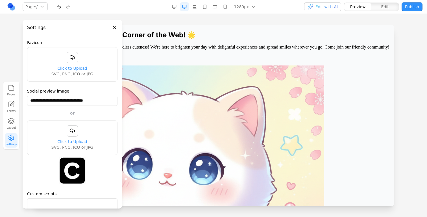
scroll to position [104, 0]
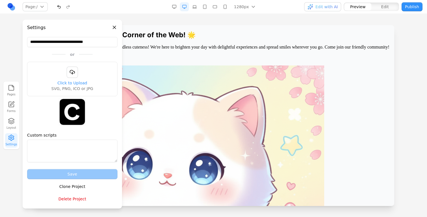
click at [71, 198] on button "Delete Project" at bounding box center [72, 199] width 90 height 10
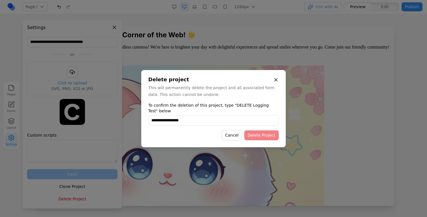
type input "**********"
click at [256, 138] on button "Delete Project" at bounding box center [261, 135] width 34 height 10
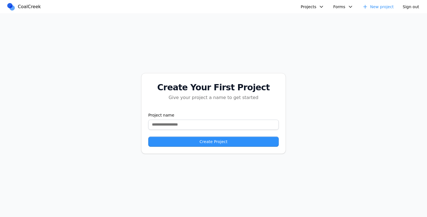
click at [319, 8] on button "Projects" at bounding box center [312, 6] width 30 height 9
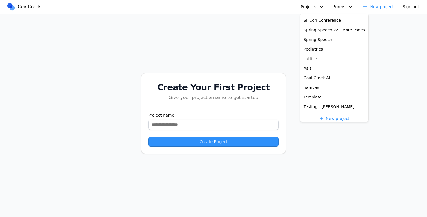
scroll to position [88, 0]
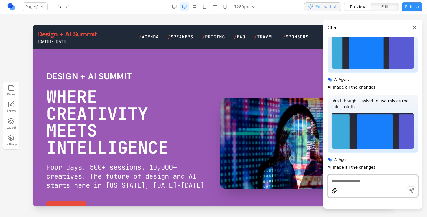
click at [343, 182] on textarea at bounding box center [372, 181] width 83 height 6
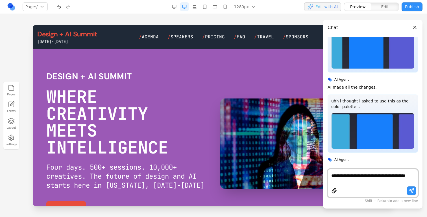
paste textarea
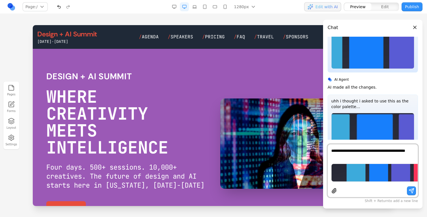
type textarea "**********"
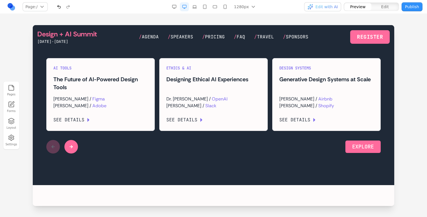
scroll to position [825, 0]
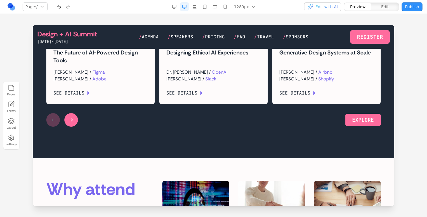
click at [77, 127] on div at bounding box center [62, 120] width 32 height 14
click at [76, 127] on div at bounding box center [62, 120] width 32 height 14
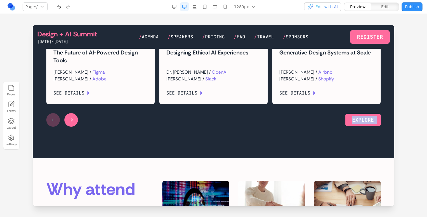
click at [76, 127] on button at bounding box center [71, 120] width 14 height 14
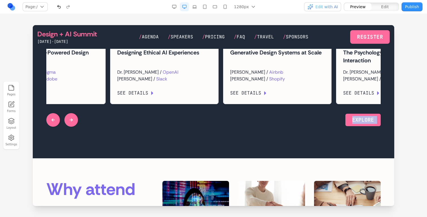
click at [76, 127] on button at bounding box center [71, 120] width 14 height 14
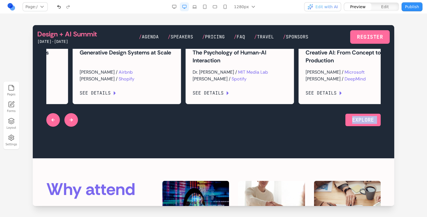
click at [76, 127] on button at bounding box center [71, 120] width 14 height 14
click at [76, 127] on div at bounding box center [62, 120] width 32 height 14
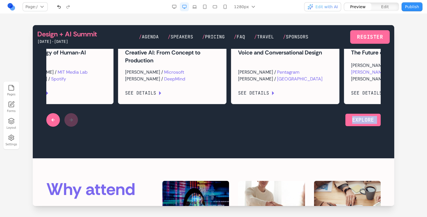
click at [76, 127] on div at bounding box center [62, 120] width 32 height 14
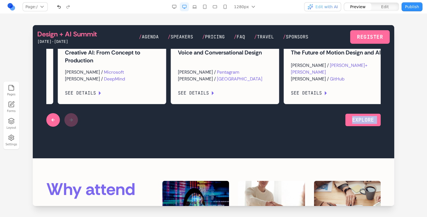
click at [76, 127] on div at bounding box center [62, 120] width 32 height 14
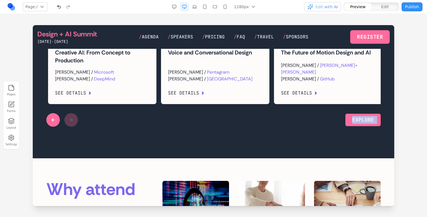
click at [111, 127] on div "EXPLORE" at bounding box center [213, 120] width 334 height 14
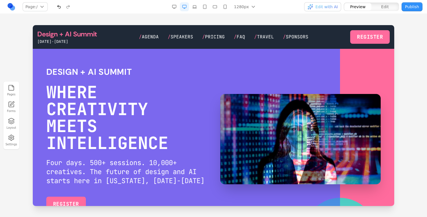
scroll to position [0, 0]
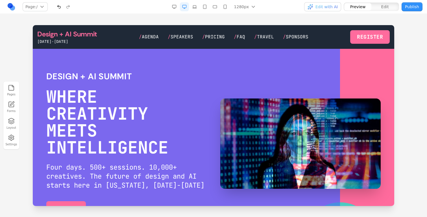
click at [313, 8] on div "button" at bounding box center [311, 7] width 6 height 6
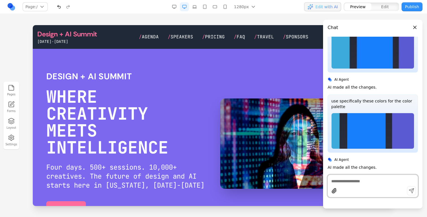
click at [278, 159] on video "Your browser does not support the video tag." at bounding box center [300, 144] width 160 height 90
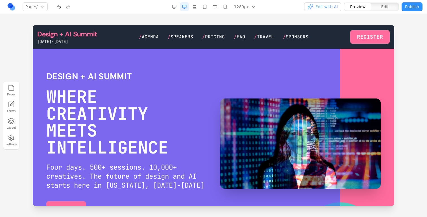
click at [332, 10] on button "Edit with AI" at bounding box center [322, 6] width 37 height 9
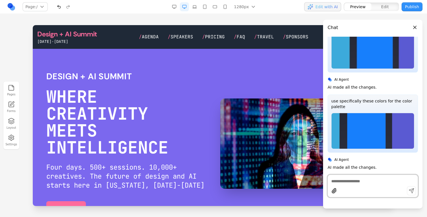
click at [357, 180] on textarea at bounding box center [372, 181] width 83 height 6
paste textarea "**********"
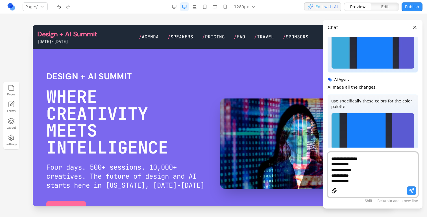
drag, startPoint x: 402, startPoint y: 207, endPoint x: 295, endPoint y: 130, distance: 131.1
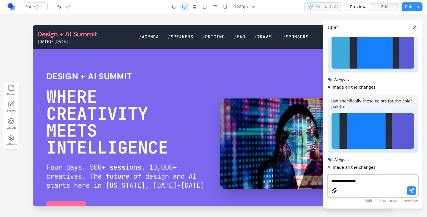
paste textarea "**********"
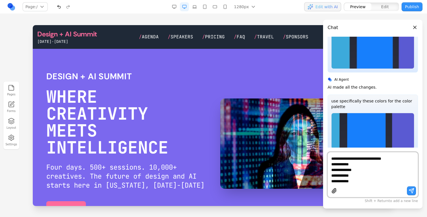
type textarea "**********"
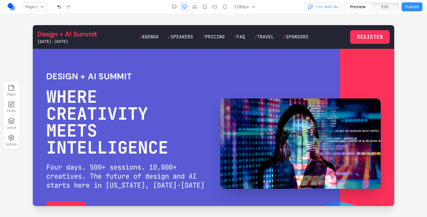
click at [54, 5] on div "Page: / / /agenda /pricing /faq /speakers /travel /sponsors Manage pages" at bounding box center [75, 6] width 136 height 9
click at [57, 6] on button "button" at bounding box center [58, 6] width 9 height 9
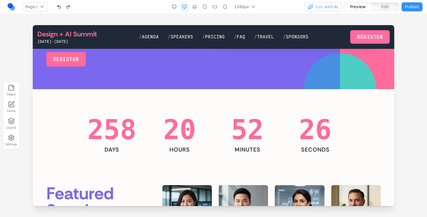
scroll to position [59, 0]
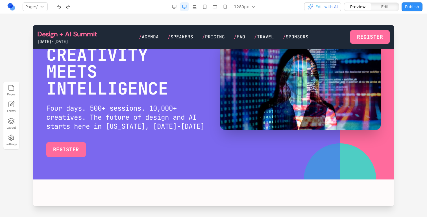
click at [312, 8] on div "button" at bounding box center [311, 7] width 6 height 6
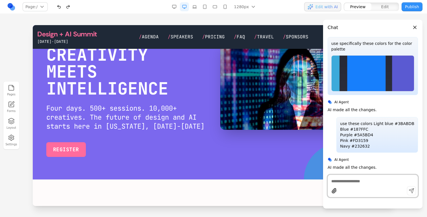
click at [347, 180] on textarea at bounding box center [372, 181] width 83 height 6
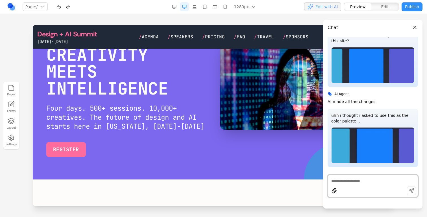
scroll to position [331, 0]
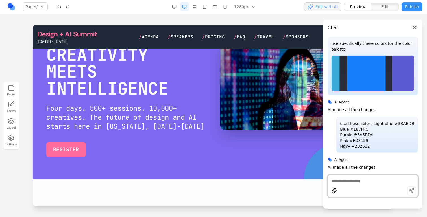
click at [286, 162] on section "Design + AI Summit WHERE CREATIVITY MEETS INTELLIGENCE Four days. 500+ sessions…" at bounding box center [213, 85] width 361 height 190
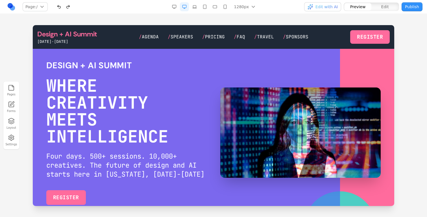
scroll to position [0, 0]
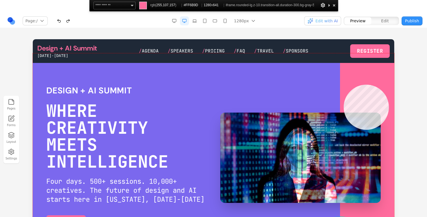
click at [389, 85] on div at bounding box center [213, 143] width 361 height 181
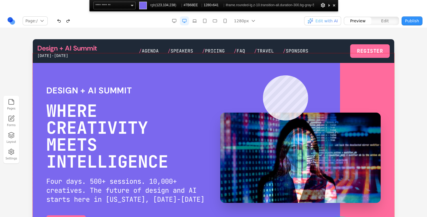
click at [263, 75] on div at bounding box center [213, 143] width 361 height 181
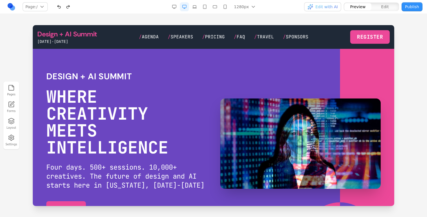
click at [331, 8] on span "Edit with AI" at bounding box center [326, 7] width 22 height 6
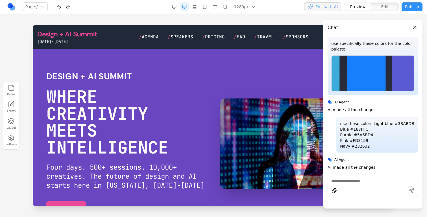
click at [332, 8] on span "Edit with AI" at bounding box center [326, 7] width 22 height 6
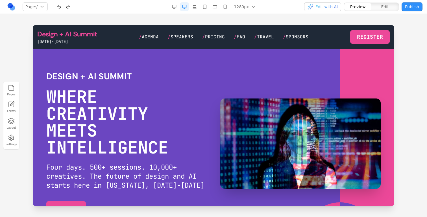
click at [332, 9] on span "Edit with AI" at bounding box center [326, 7] width 22 height 6
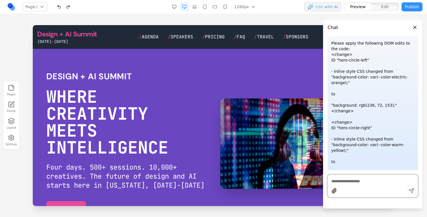
click at [417, 23] on header "Chat" at bounding box center [372, 25] width 99 height 11
click at [416, 25] on button "Close panel" at bounding box center [415, 27] width 6 height 6
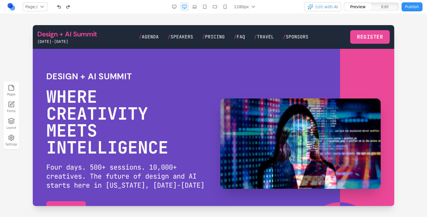
click at [62, 8] on button "button" at bounding box center [58, 6] width 9 height 9
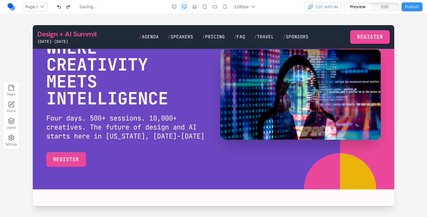
scroll to position [67, 0]
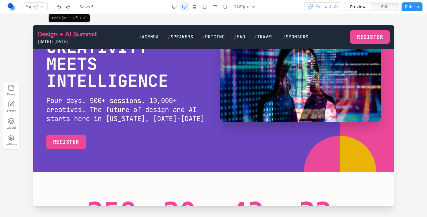
click at [69, 6] on button "button" at bounding box center [68, 6] width 9 height 9
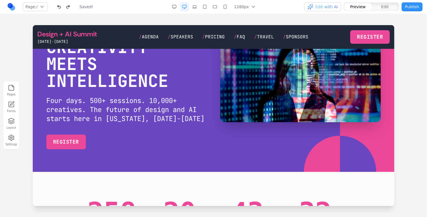
scroll to position [0, 0]
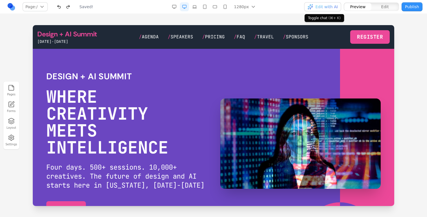
click at [337, 6] on span "Edit with AI" at bounding box center [326, 7] width 22 height 6
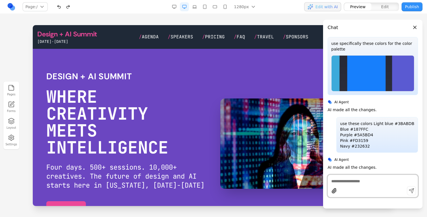
click at [341, 182] on textarea at bounding box center [372, 181] width 83 height 6
click at [412, 24] on header "Chat" at bounding box center [372, 25] width 99 height 11
click at [412, 25] on header "Chat" at bounding box center [372, 25] width 99 height 11
click at [413, 25] on button "Close panel" at bounding box center [415, 27] width 6 height 6
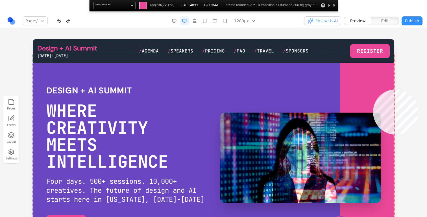
click at [373, 90] on div at bounding box center [213, 143] width 361 height 181
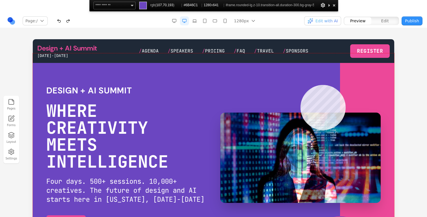
click at [300, 85] on div at bounding box center [213, 143] width 361 height 181
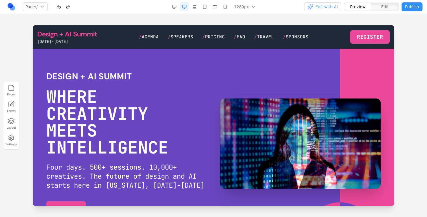
click at [335, 7] on span "Edit with AI" at bounding box center [326, 7] width 22 height 6
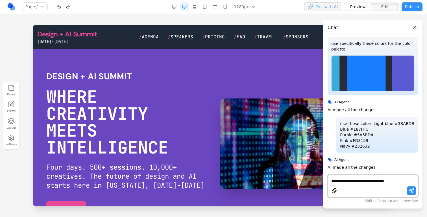
paste textarea "********"
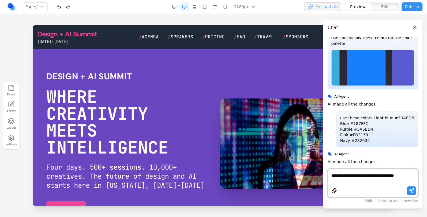
type textarea "**********"
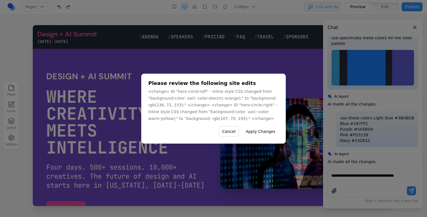
click at [256, 132] on button "Apply Changes" at bounding box center [260, 132] width 36 height 10
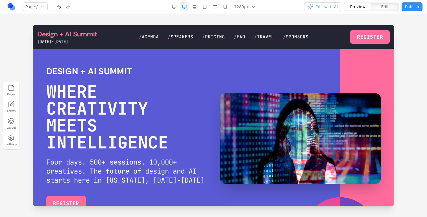
scroll to position [0, 0]
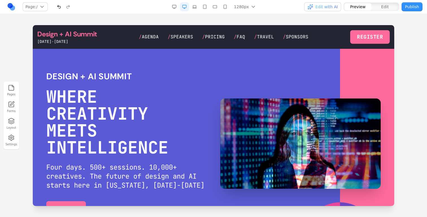
click at [58, 6] on button "button" at bounding box center [58, 6] width 9 height 9
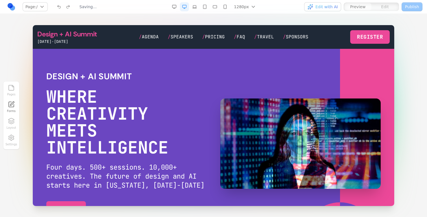
scroll to position [542, 0]
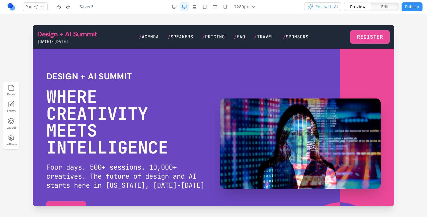
click at [329, 4] on span "Edit with AI" at bounding box center [326, 7] width 22 height 6
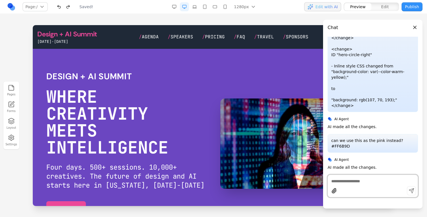
click at [342, 183] on textarea at bounding box center [372, 181] width 83 height 6
type textarea "**********"
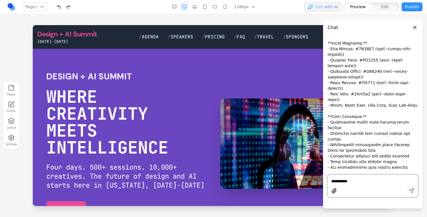
scroll to position [791, 0]
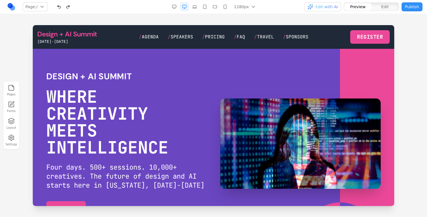
click at [331, 5] on span "Edit with AI" at bounding box center [326, 7] width 22 height 6
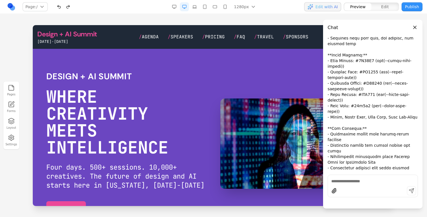
click at [342, 175] on div at bounding box center [373, 186] width 90 height 23
click at [342, 178] on div at bounding box center [373, 180] width 90 height 7
paste textarea "********"
type textarea "**********"
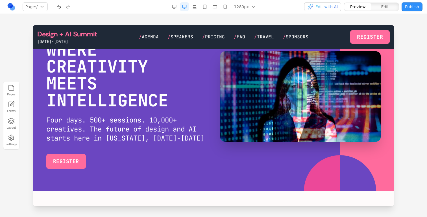
scroll to position [0, 0]
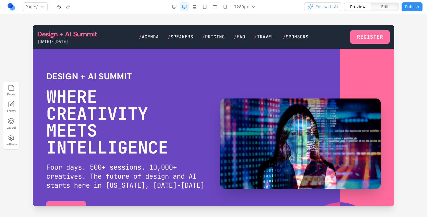
click at [328, 8] on span "Edit with AI" at bounding box center [326, 7] width 22 height 6
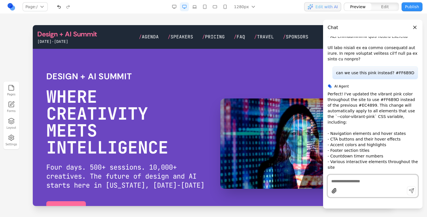
click at [315, 5] on span "Edit with AI" at bounding box center [323, 7] width 30 height 6
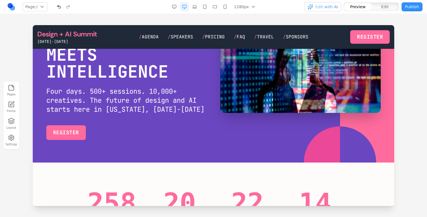
scroll to position [125, 0]
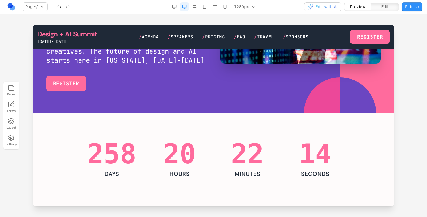
click at [390, 6] on button "Edit" at bounding box center [384, 6] width 27 height 7
click at [320, 103] on div at bounding box center [322, 113] width 36 height 72
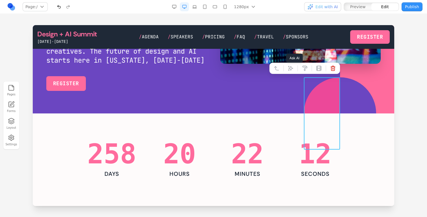
click at [303, 69] on icon at bounding box center [305, 69] width 6 height 6
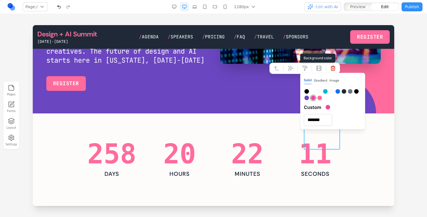
click at [322, 100] on button at bounding box center [320, 98] width 6 height 6
type input "*******"
click at [374, 93] on div at bounding box center [358, 113] width 36 height 72
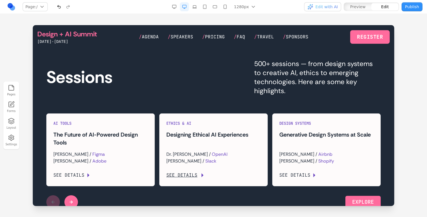
scroll to position [730, 0]
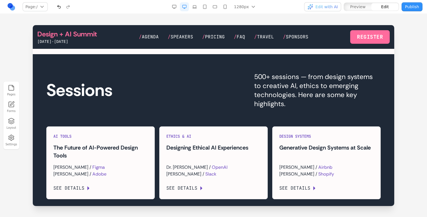
click at [370, 8] on button "Preview" at bounding box center [357, 6] width 27 height 7
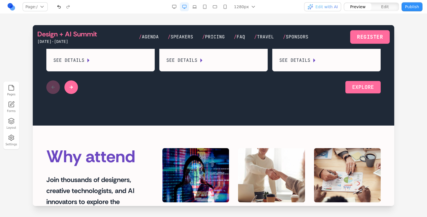
scroll to position [854, 0]
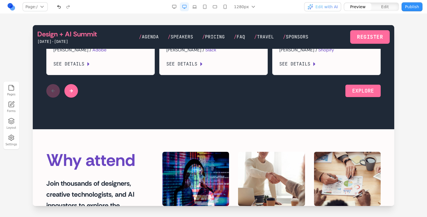
type button "preview"
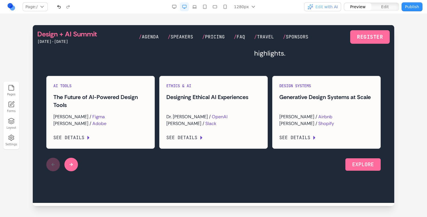
scroll to position [786, 0]
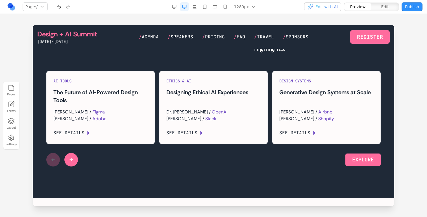
click at [77, 167] on button at bounding box center [71, 160] width 14 height 14
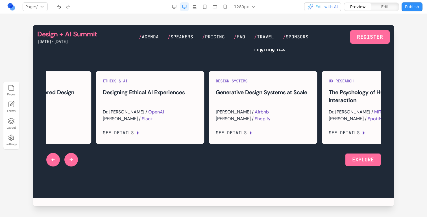
click at [77, 167] on button at bounding box center [71, 160] width 14 height 14
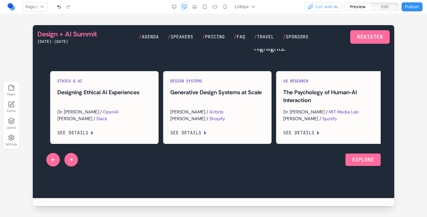
click at [77, 167] on button at bounding box center [71, 160] width 14 height 14
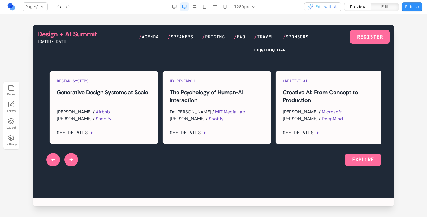
click at [77, 167] on button at bounding box center [71, 160] width 14 height 14
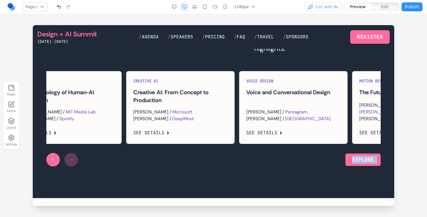
click at [77, 167] on div at bounding box center [62, 160] width 32 height 14
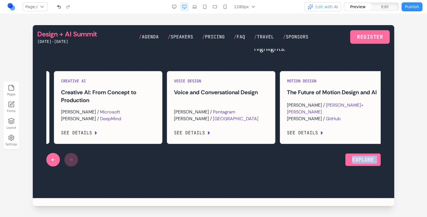
click at [77, 167] on div at bounding box center [62, 160] width 32 height 14
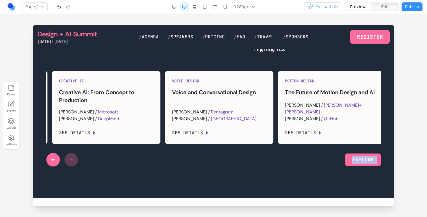
click at [59, 167] on button at bounding box center [53, 160] width 14 height 14
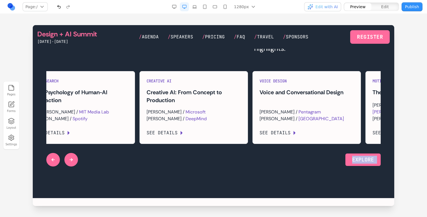
click at [58, 167] on button at bounding box center [53, 160] width 14 height 14
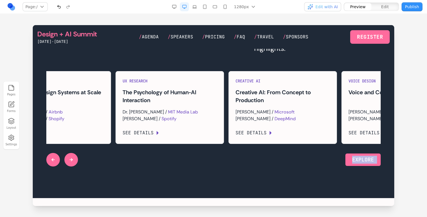
click at [58, 167] on button at bounding box center [53, 160] width 14 height 14
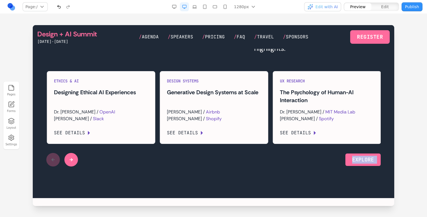
click at [58, 167] on div at bounding box center [62, 160] width 32 height 14
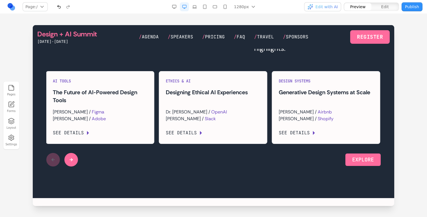
click at [133, 186] on section "Sessions 500+ sessions — from design systems to creative AI, ethics to emerging…" at bounding box center [213, 98] width 361 height 199
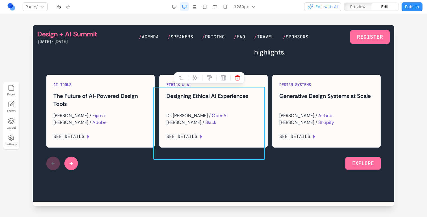
click at [156, 105] on div "Ethics & AI Designing Ethical AI Experiences Dr. [PERSON_NAME] / OpenAI [PERSON…" at bounding box center [211, 111] width 113 height 73
click at [178, 80] on button at bounding box center [180, 77] width 9 height 9
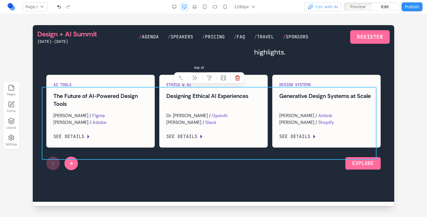
click at [192, 77] on icon at bounding box center [195, 78] width 6 height 6
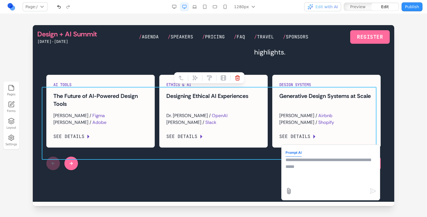
click at [306, 173] on textarea at bounding box center [330, 171] width 90 height 28
type textarea "**********"
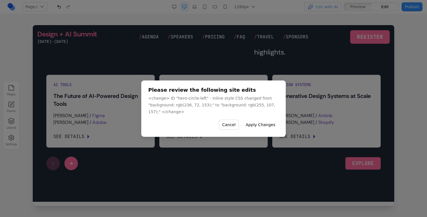
click at [252, 128] on button "Apply Changes" at bounding box center [260, 125] width 36 height 10
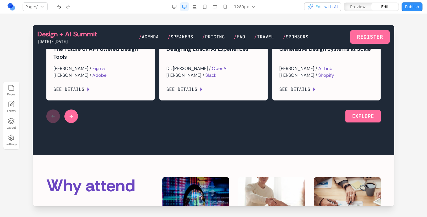
scroll to position [792, 0]
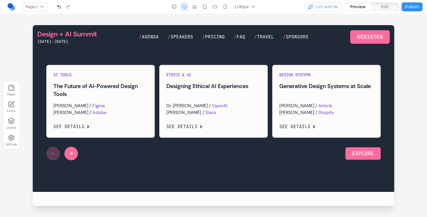
click at [160, 107] on div "Ethics & AI Designing Ethical AI Experiences Dr. [PERSON_NAME] / OpenAI [PERSON…" at bounding box center [214, 101] width 108 height 72
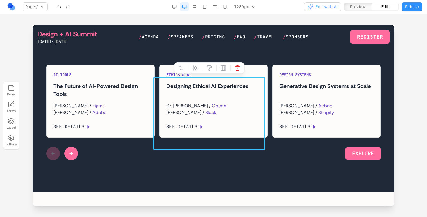
click at [157, 106] on div "Ethics & AI Designing Ethical AI Experiences Dr. [PERSON_NAME] / OpenAI [PERSON…" at bounding box center [211, 101] width 113 height 73
click at [179, 71] on button at bounding box center [180, 68] width 9 height 9
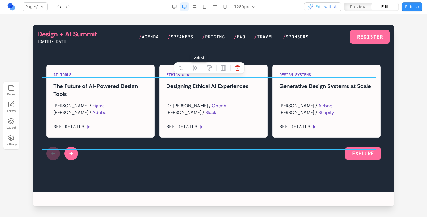
click at [197, 65] on button at bounding box center [195, 68] width 9 height 9
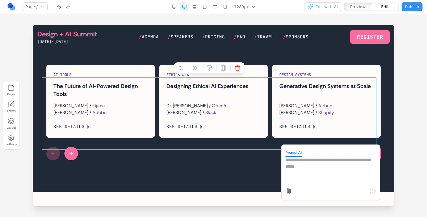
click at [296, 169] on textarea at bounding box center [330, 171] width 90 height 28
click at [328, 162] on textarea "**********" at bounding box center [330, 171] width 90 height 28
click at [318, 161] on textarea "**********" at bounding box center [330, 171] width 90 height 28
type textarea "**********"
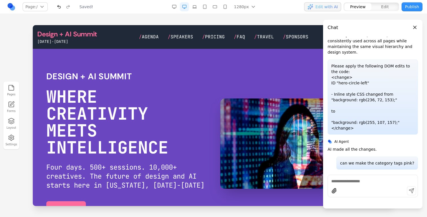
scroll to position [0, 0]
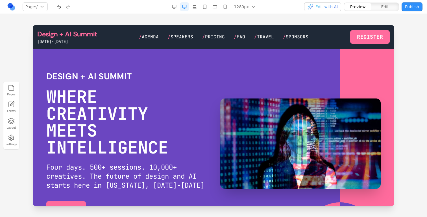
click at [153, 78] on div "Design + AI Summit" at bounding box center [126, 76] width 160 height 10
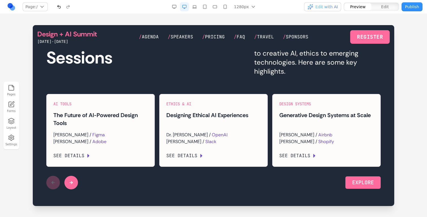
scroll to position [766, 0]
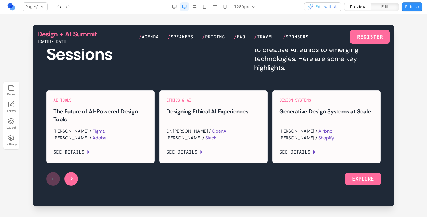
click at [72, 186] on button at bounding box center [71, 179] width 14 height 14
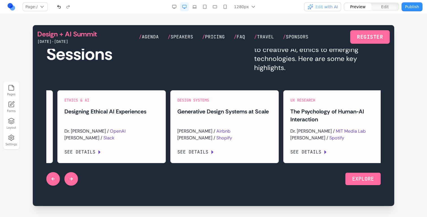
click at [72, 186] on button at bounding box center [71, 179] width 14 height 14
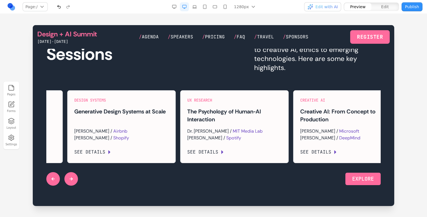
click at [72, 186] on button at bounding box center [71, 179] width 14 height 14
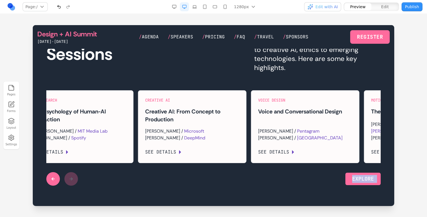
click at [72, 186] on div at bounding box center [62, 179] width 32 height 14
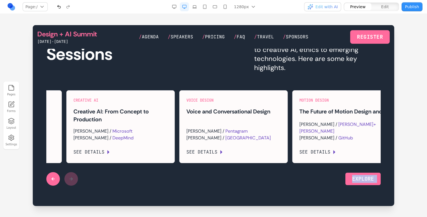
click at [72, 186] on div at bounding box center [62, 179] width 32 height 14
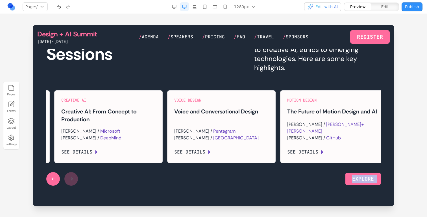
click at [72, 186] on div at bounding box center [62, 179] width 32 height 14
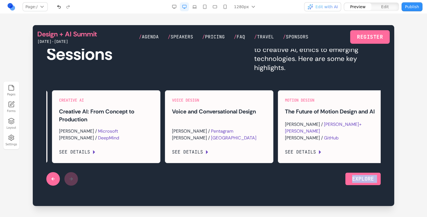
click at [58, 8] on button "button" at bounding box center [58, 6] width 9 height 9
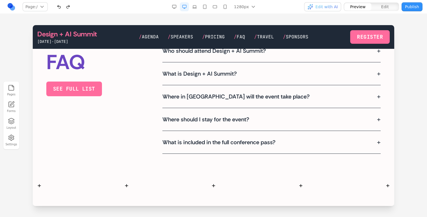
scroll to position [1343, 0]
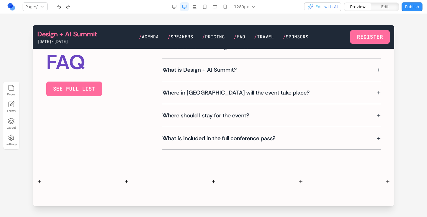
click at [191, 97] on h3 "Where in [GEOGRAPHIC_DATA] will the event take place?" at bounding box center [238, 93] width 152 height 8
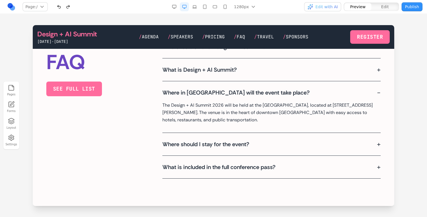
click at [191, 97] on h3 "Where in [GEOGRAPHIC_DATA] will the event take place?" at bounding box center [238, 93] width 152 height 8
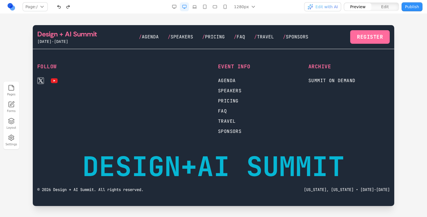
scroll to position [1617, 0]
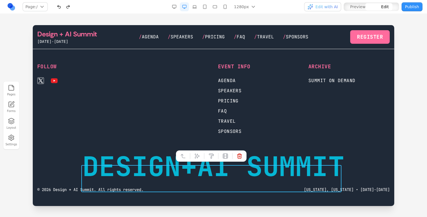
click at [181, 169] on div "DESIGN+AI SUMMIT" at bounding box center [213, 166] width 262 height 27
click at [206, 159] on div "DESIGN+AI SUMMIT" at bounding box center [213, 166] width 262 height 27
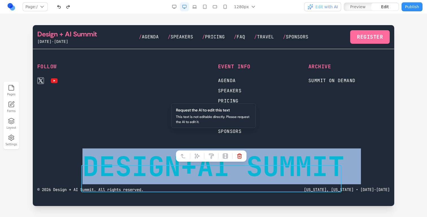
click at [206, 159] on div "DESIGN+AI SUMMIT" at bounding box center [213, 166] width 262 height 27
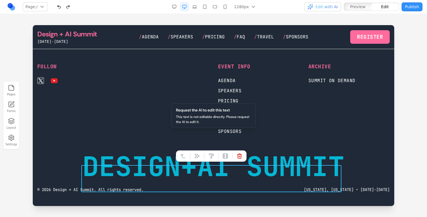
click at [192, 151] on div at bounding box center [190, 156] width 4 height 10
click at [147, 119] on div at bounding box center [168, 99] width 81 height 72
click at [173, 153] on div "DESIGN+AI SUMMIT" at bounding box center [213, 166] width 262 height 27
click at [195, 152] on button at bounding box center [197, 156] width 9 height 9
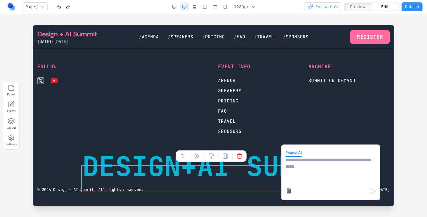
click at [304, 180] on textarea at bounding box center [330, 171] width 90 height 28
click at [163, 139] on div "Follow Event Info Agenda Speakers Pricing FAQ Travel Sponsors Archive Summit on…" at bounding box center [213, 127] width 361 height 157
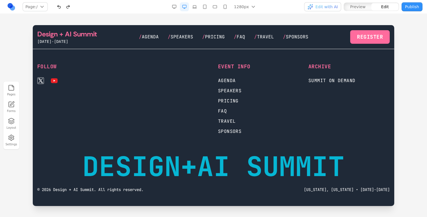
scroll to position [1620, 0]
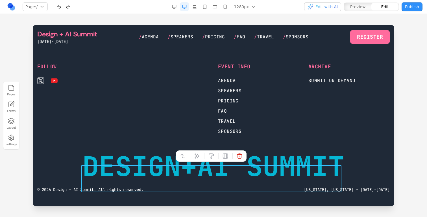
click at [163, 163] on div "DESIGN+AI SUMMIT" at bounding box center [213, 166] width 262 height 27
click at [195, 154] on icon at bounding box center [197, 156] width 5 height 5
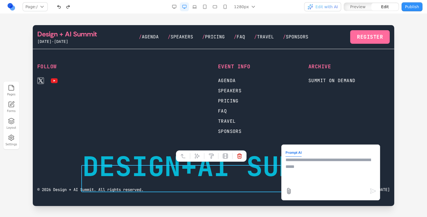
click at [308, 167] on textarea at bounding box center [330, 171] width 90 height 28
type textarea "**********"
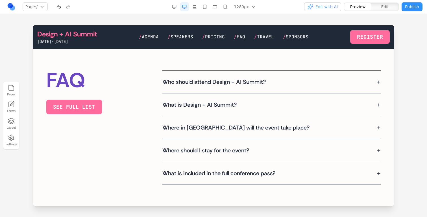
scroll to position [1321, 0]
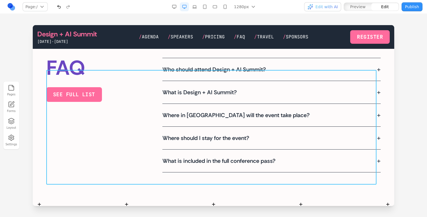
click at [155, 132] on div "FAQ see FULL LIST Who should attend Design + AI Summit? + This summit is design…" at bounding box center [213, 115] width 334 height 115
click at [199, 60] on icon at bounding box center [198, 61] width 6 height 6
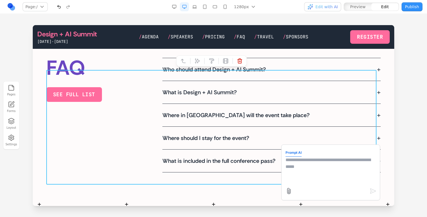
click at [300, 164] on textarea at bounding box center [330, 171] width 90 height 28
type textarea "**********"
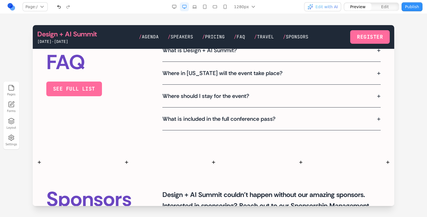
scroll to position [1357, 0]
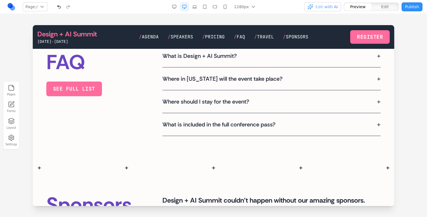
click at [257, 86] on button "Where in [US_STATE] will the event take place? +" at bounding box center [271, 79] width 218 height 14
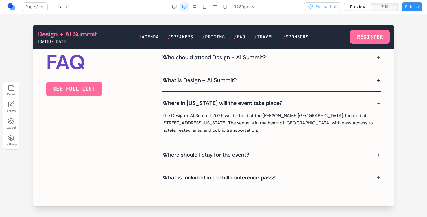
scroll to position [1334, 0]
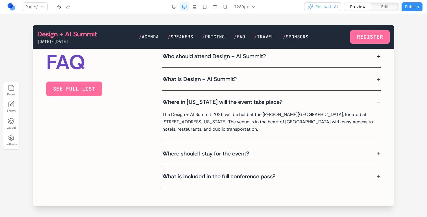
click at [260, 106] on h3 "Where in [US_STATE] will the event take place?" at bounding box center [224, 102] width 125 height 8
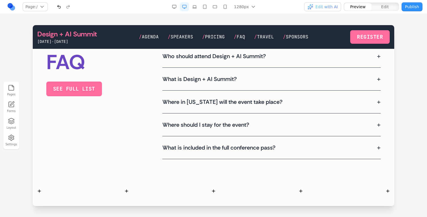
click at [252, 129] on h3 "Where should I stay for the event?" at bounding box center [207, 125] width 91 height 8
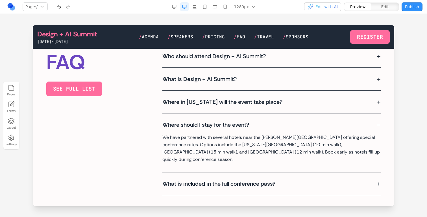
click at [252, 129] on h3 "Where should I stay for the event?" at bounding box center [207, 125] width 91 height 8
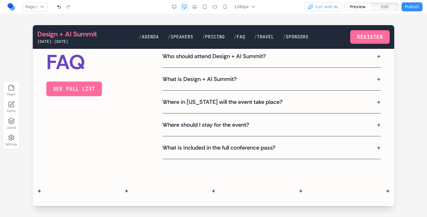
click at [255, 152] on h3 "What is included in the full conference pass?" at bounding box center [220, 148] width 117 height 8
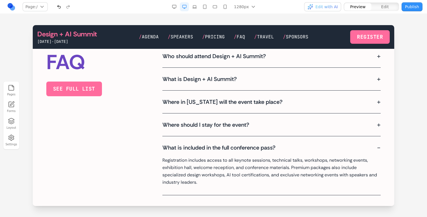
click at [256, 152] on h3 "What is included in the full conference pass?" at bounding box center [220, 148] width 117 height 8
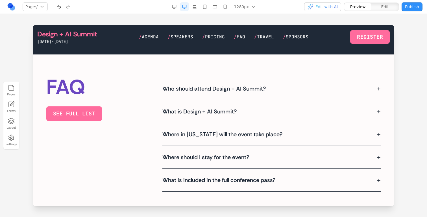
scroll to position [1298, 0]
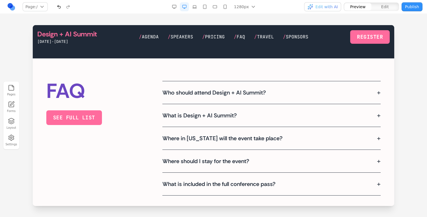
click at [245, 104] on div "Who should attend Design + AI Summit? + This summit is designed for designers, …" at bounding box center [271, 92] width 218 height 23
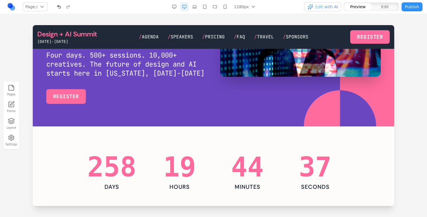
scroll to position [0, 0]
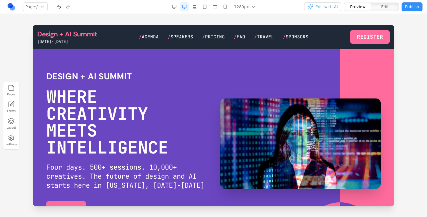
click at [146, 37] on span "Agenda" at bounding box center [150, 37] width 17 height 6
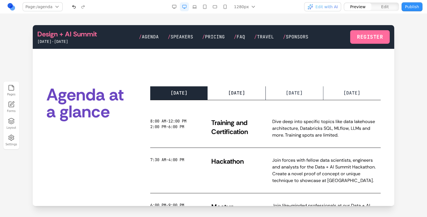
click at [238, 88] on button "[DATE] TUE" at bounding box center [237, 93] width 58 height 14
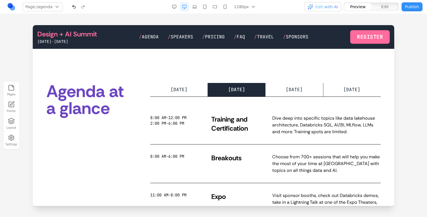
scroll to position [82, 0]
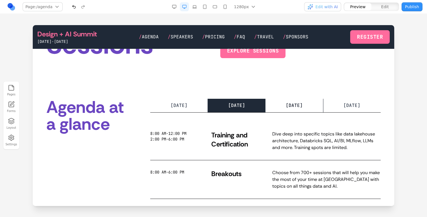
click at [290, 99] on section "Agenda at a glance [DATE] MON [DATE] TUE [DATE] WED [DATE] THURS 8:00 AM-12:00 …" at bounding box center [213, 191] width 361 height 220
click at [317, 99] on button "[DATE] WED" at bounding box center [295, 106] width 58 height 14
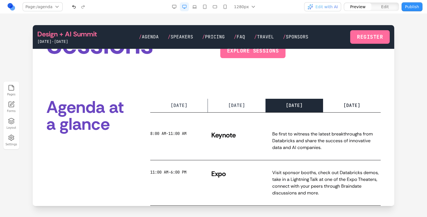
click at [330, 103] on button "[DATE] THURS" at bounding box center [351, 106] width 57 height 14
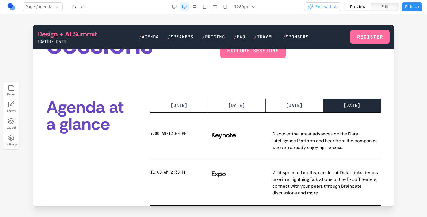
click at [170, 96] on section "Agenda at a glance [DATE] MON [DATE] TUE [DATE] WED [DATE] THURS 9:00 AM-12:00 …" at bounding box center [213, 191] width 361 height 220
click at [178, 99] on button "[DATE] MON" at bounding box center [179, 106] width 58 height 14
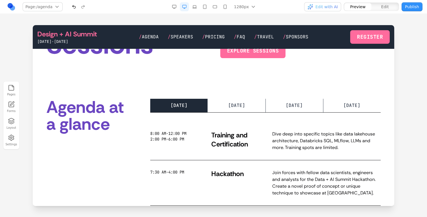
scroll to position [94, 0]
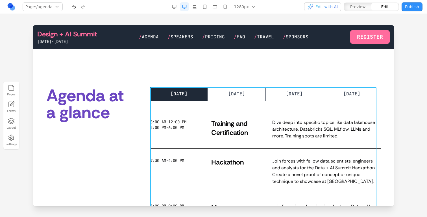
click at [169, 108] on div "[DATE] MON [DATE] TUE [DATE] WED [DATE] THURS 8:00 AM-12:00 PM 2:00 PM-6:00 PM …" at bounding box center [265, 163] width 230 height 152
click at [249, 78] on icon at bounding box center [250, 78] width 6 height 6
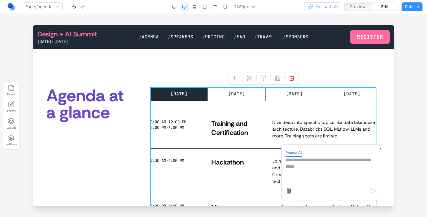
click at [302, 176] on textarea at bounding box center [330, 171] width 90 height 28
type textarea "**********"
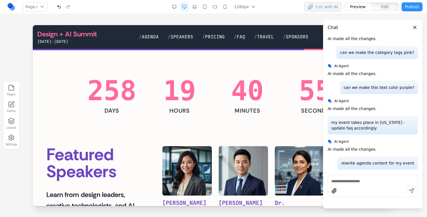
scroll to position [116, 0]
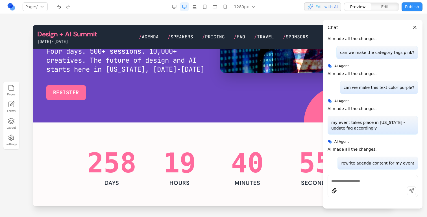
click at [155, 36] on span "Agenda" at bounding box center [150, 37] width 17 height 6
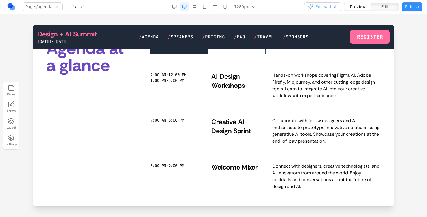
scroll to position [127, 0]
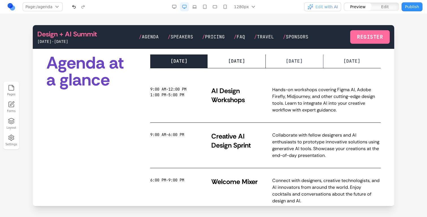
click at [245, 62] on button "[DATE] TUE" at bounding box center [237, 61] width 58 height 14
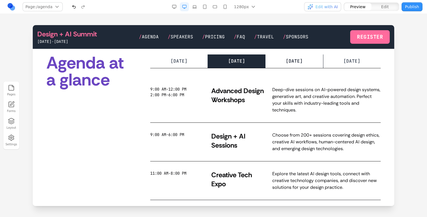
click at [289, 61] on span "[DATE]" at bounding box center [294, 61] width 17 height 6
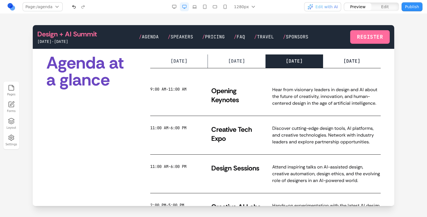
click at [332, 59] on button "[DATE] THURS" at bounding box center [351, 61] width 57 height 14
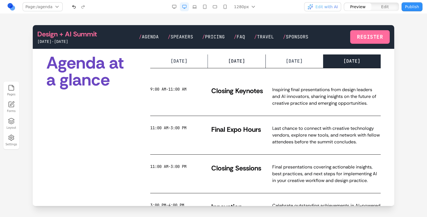
click at [250, 60] on button "[DATE] TUE" at bounding box center [237, 61] width 58 height 14
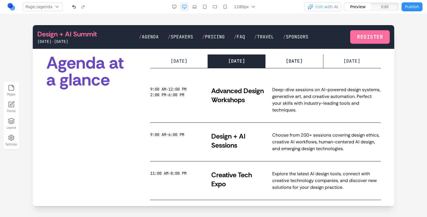
click at [286, 59] on span "[DATE]" at bounding box center [294, 61] width 17 height 6
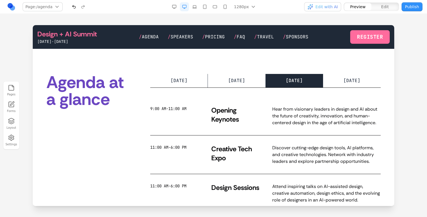
click at [186, 73] on section "Agenda at a glance [DATE] MON [DATE] TUE [DATE] WED [DATE] THURS 9:00 AM-11:00 …" at bounding box center [213, 182] width 361 height 252
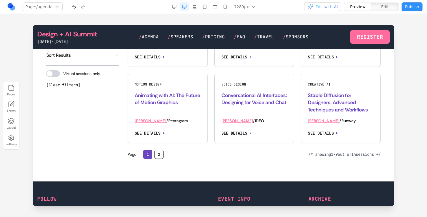
scroll to position [618, 0]
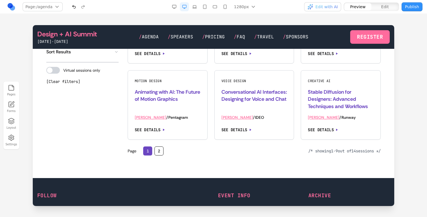
click at [154, 156] on button "2" at bounding box center [158, 151] width 9 height 9
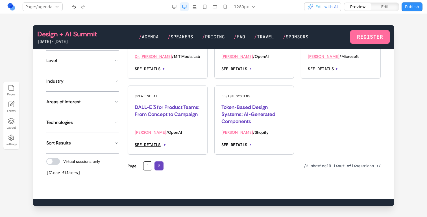
scroll to position [529, 0]
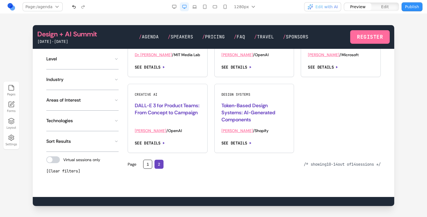
click at [149, 169] on button "1" at bounding box center [147, 164] width 9 height 9
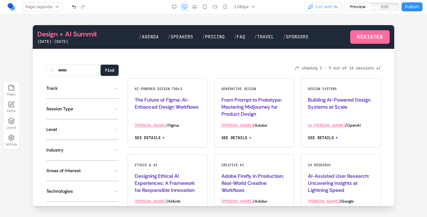
scroll to position [459, 0]
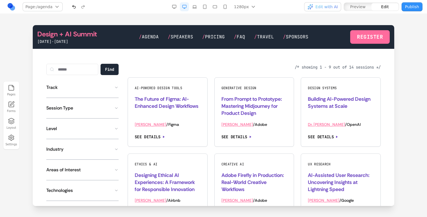
click at [204, 170] on div "AI-Powered Design Tools The Future of Figma: AI-Enhanced Design Workflows [PERS…" at bounding box center [254, 188] width 253 height 222
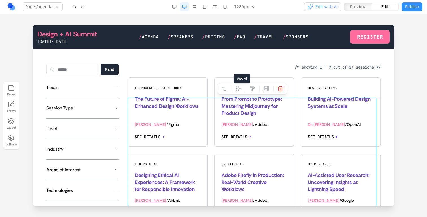
click at [237, 93] on button at bounding box center [238, 88] width 9 height 9
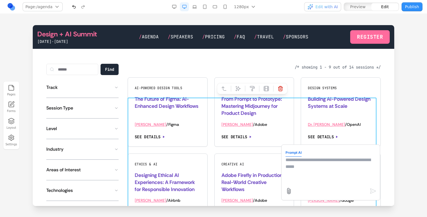
click at [285, 169] on textarea at bounding box center [330, 171] width 90 height 28
type textarea "**********"
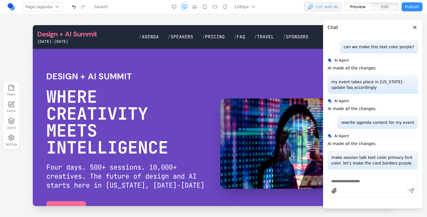
scroll to position [0, 0]
click at [156, 35] on span "Agenda" at bounding box center [150, 37] width 17 height 6
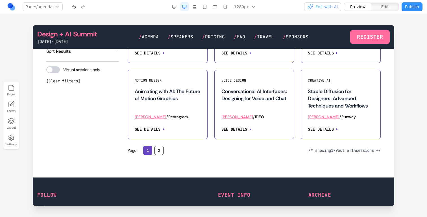
scroll to position [561, 0]
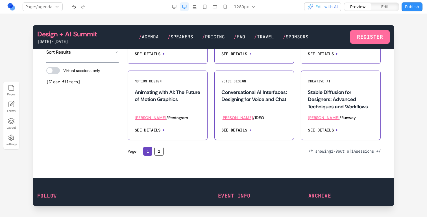
click at [157, 150] on button "2" at bounding box center [158, 151] width 9 height 9
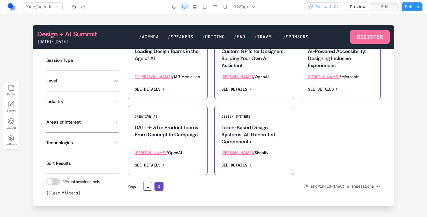
scroll to position [466, 0]
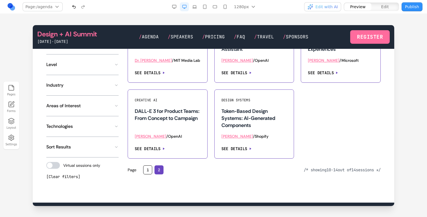
click at [150, 166] on button "1" at bounding box center [147, 169] width 9 height 9
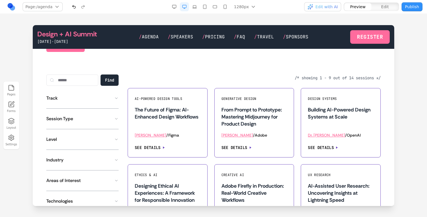
scroll to position [360, 0]
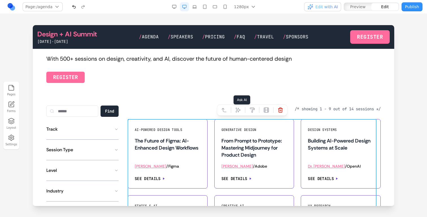
click at [237, 112] on icon at bounding box center [238, 110] width 6 height 6
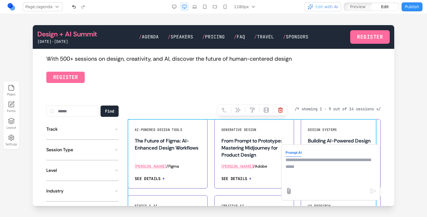
drag, startPoint x: 298, startPoint y: 157, endPoint x: 299, endPoint y: 140, distance: 17.0
click at [298, 157] on textarea at bounding box center [330, 171] width 90 height 28
type textarea "**********"
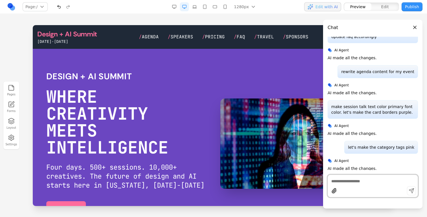
scroll to position [1264, 0]
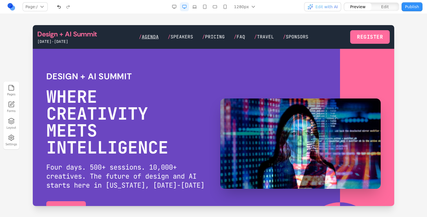
click at [144, 40] on span "Agenda" at bounding box center [150, 37] width 17 height 6
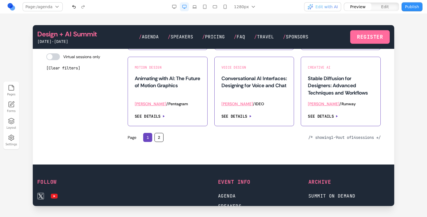
click at [156, 135] on button "2" at bounding box center [158, 137] width 9 height 9
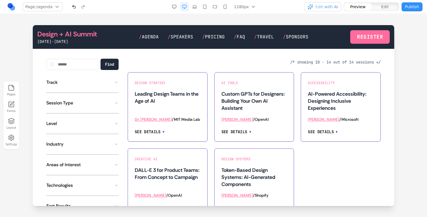
scroll to position [403, 0]
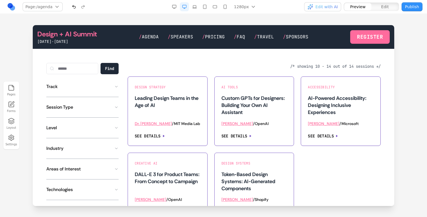
click at [71, 8] on button "button" at bounding box center [73, 6] width 9 height 9
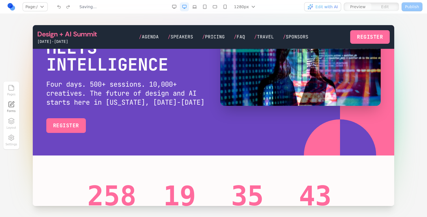
scroll to position [249, 0]
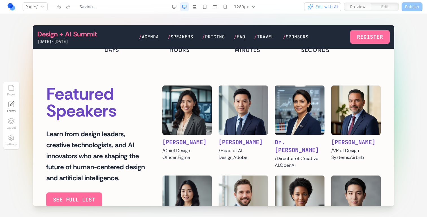
click at [153, 36] on span "Agenda" at bounding box center [150, 37] width 17 height 6
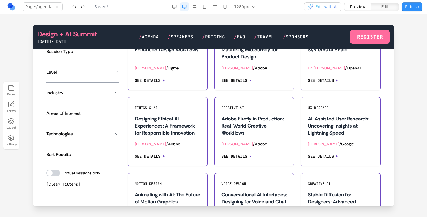
scroll to position [459, 0]
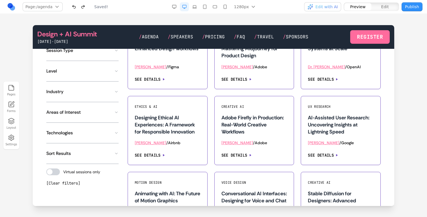
click at [104, 110] on button "Areas of Interest" at bounding box center [82, 112] width 72 height 11
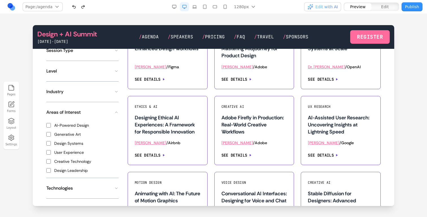
click at [104, 110] on button "Areas of Interest" at bounding box center [82, 112] width 72 height 11
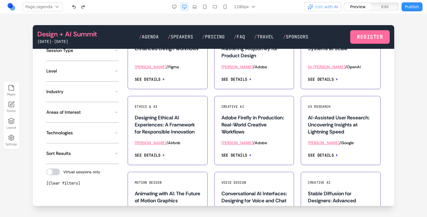
click at [107, 90] on button "Industry" at bounding box center [82, 91] width 72 height 11
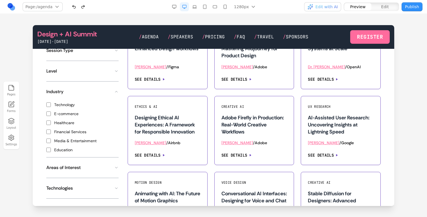
click at [107, 90] on button "Industry" at bounding box center [82, 91] width 72 height 11
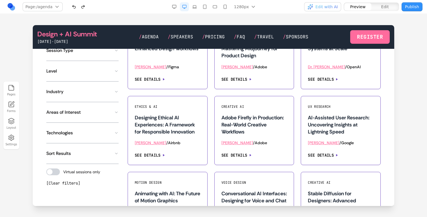
click at [101, 77] on div "Level Beginner Intermediate Advanced Expert" at bounding box center [82, 74] width 72 height 16
click at [101, 73] on button "Level" at bounding box center [82, 71] width 72 height 11
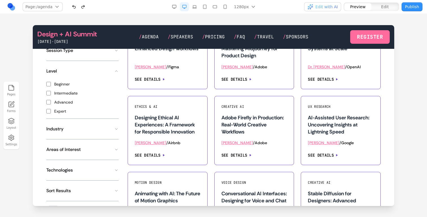
click at [101, 73] on button "Level" at bounding box center [82, 71] width 72 height 11
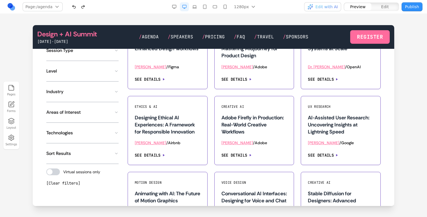
click at [104, 52] on button "Session Type" at bounding box center [82, 50] width 72 height 11
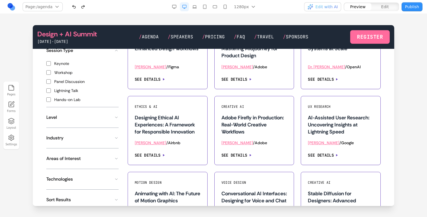
click at [104, 52] on button "Session Type" at bounding box center [82, 50] width 72 height 11
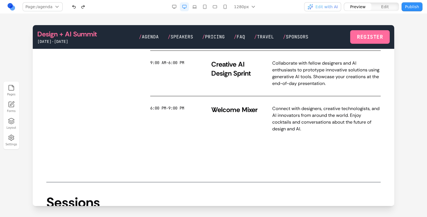
scroll to position [0, 0]
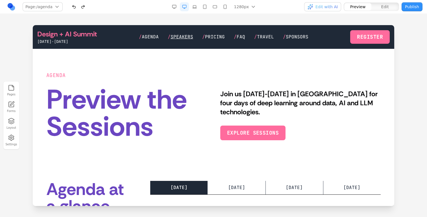
click at [186, 39] on span "Speakers" at bounding box center [182, 37] width 23 height 6
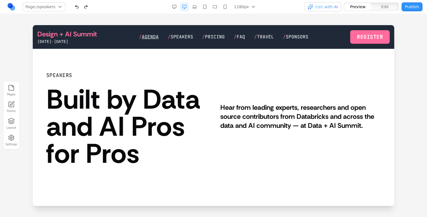
click at [150, 38] on span "Agenda" at bounding box center [150, 37] width 17 height 6
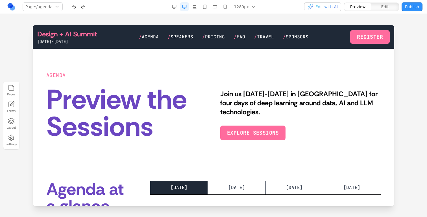
click at [185, 37] on span "Speakers" at bounding box center [182, 37] width 23 height 6
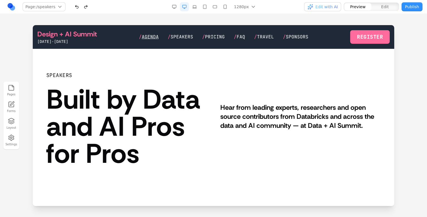
click at [153, 36] on span "Agenda" at bounding box center [150, 37] width 17 height 6
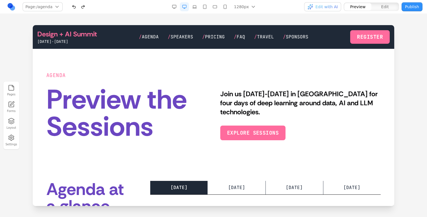
click at [188, 33] on div "Design + AI Summit [DATE]-[DATE] / Agenda / Speakers / Pricing / FAQ / Travel /…" at bounding box center [213, 37] width 352 height 15
click at [186, 38] on span "Speakers" at bounding box center [182, 37] width 23 height 6
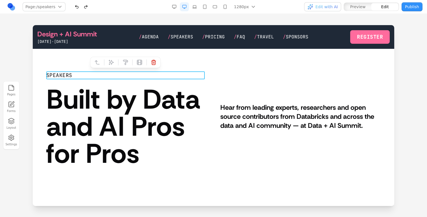
click at [110, 74] on div "SPEAKERS" at bounding box center [126, 75] width 160 height 8
click at [117, 72] on div "SPEAKERS" at bounding box center [126, 75] width 160 height 8
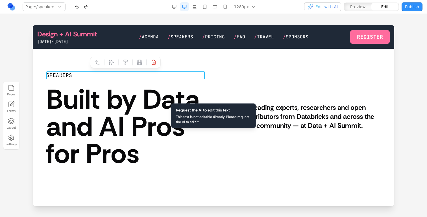
click at [121, 86] on h1 "Built by Data and AI Pros for Pros" at bounding box center [126, 126] width 160 height 81
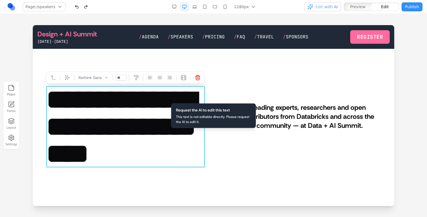
click at [127, 93] on h1 "**********" at bounding box center [125, 126] width 158 height 81
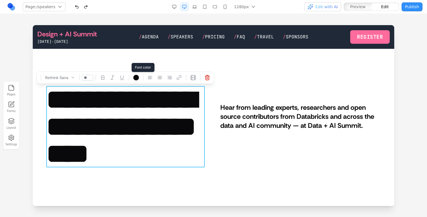
click at [135, 80] on div at bounding box center [136, 78] width 6 height 6
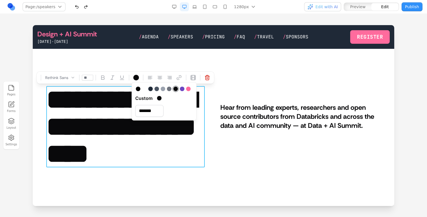
click at [219, 97] on div "**********" at bounding box center [213, 119] width 334 height 96
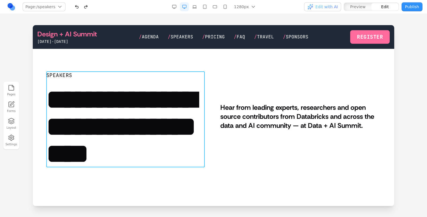
click at [153, 82] on div "**********" at bounding box center [126, 119] width 160 height 96
click at [108, 58] on button at bounding box center [111, 62] width 9 height 9
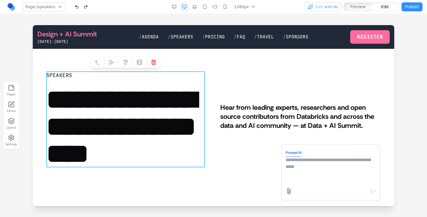
click at [314, 168] on textarea at bounding box center [330, 171] width 90 height 28
type textarea "**********"
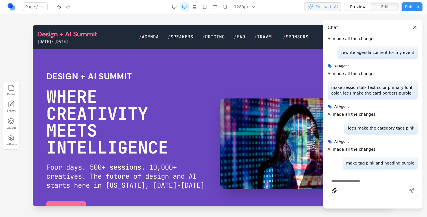
click at [174, 37] on span "Speakers" at bounding box center [182, 37] width 23 height 6
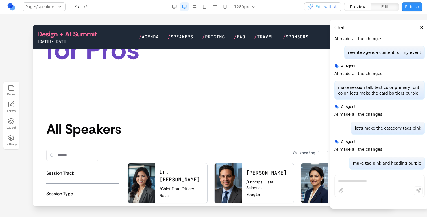
scroll to position [91, 0]
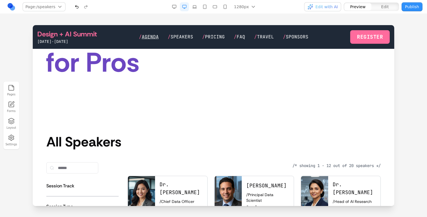
click at [154, 36] on span "Agenda" at bounding box center [150, 37] width 17 height 6
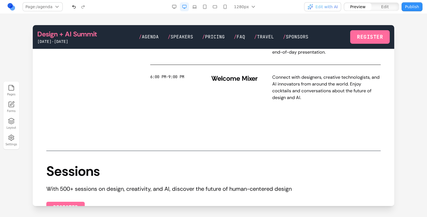
scroll to position [232, 0]
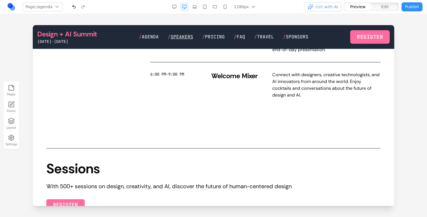
click at [173, 34] on span "Speakers" at bounding box center [182, 37] width 23 height 6
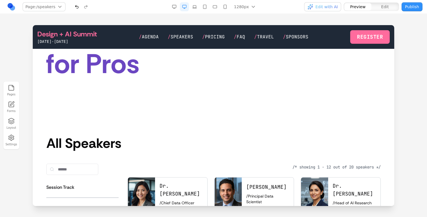
scroll to position [84, 0]
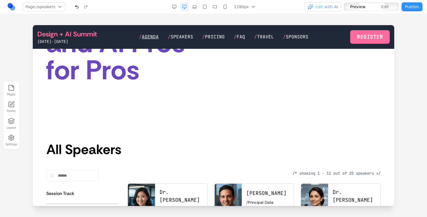
click at [149, 39] on span "Agenda" at bounding box center [150, 37] width 17 height 6
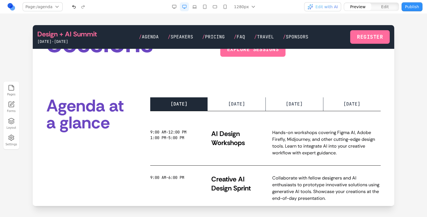
scroll to position [0, 0]
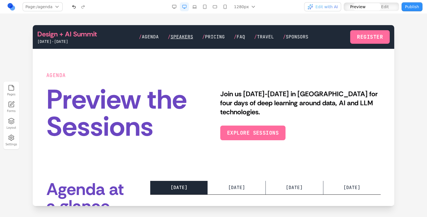
click at [176, 36] on span "Speakers" at bounding box center [182, 37] width 23 height 6
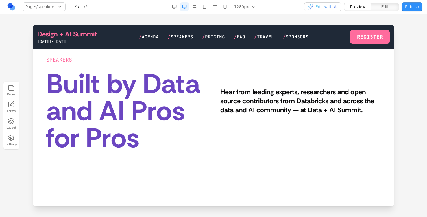
scroll to position [58, 0]
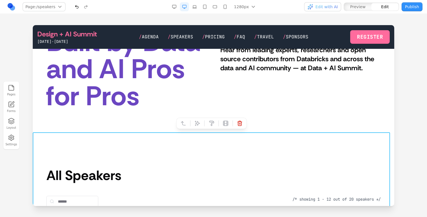
click at [199, 121] on icon at bounding box center [198, 124] width 6 height 6
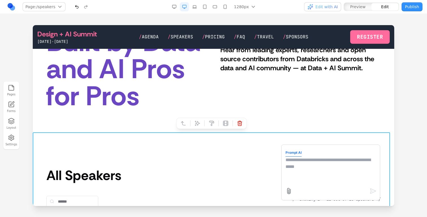
click at [294, 176] on textarea at bounding box center [330, 171] width 90 height 28
click at [360, 157] on textarea "**********" at bounding box center [330, 171] width 90 height 28
type textarea "**********"
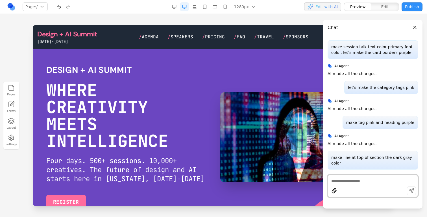
scroll to position [0, 0]
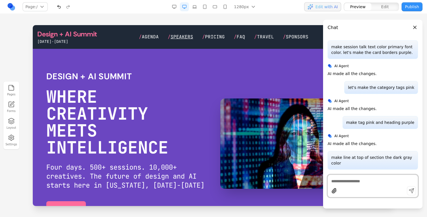
click at [187, 36] on span "Speakers" at bounding box center [182, 37] width 23 height 6
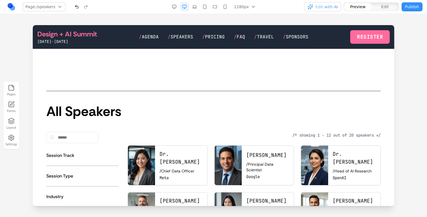
scroll to position [121, 0]
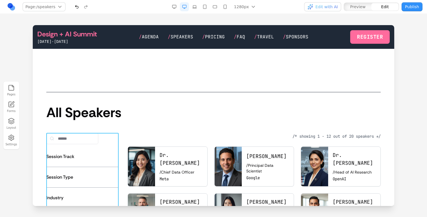
click at [101, 149] on div "Find Session Track Data Engineering Data Science AI/ML Leadership Entrepreneurs…" at bounding box center [82, 207] width 72 height 149
click at [66, 127] on button at bounding box center [67, 123] width 9 height 9
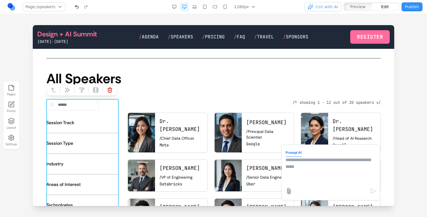
scroll to position [175, 0]
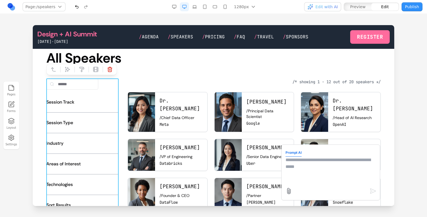
click at [322, 170] on textarea at bounding box center [330, 171] width 90 height 28
type textarea "**********"
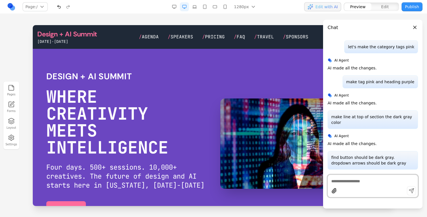
scroll to position [0, 0]
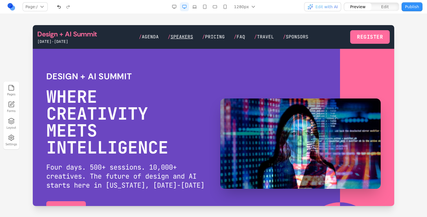
click at [187, 36] on span "Speakers" at bounding box center [182, 37] width 23 height 6
